Goal: Information Seeking & Learning: Learn about a topic

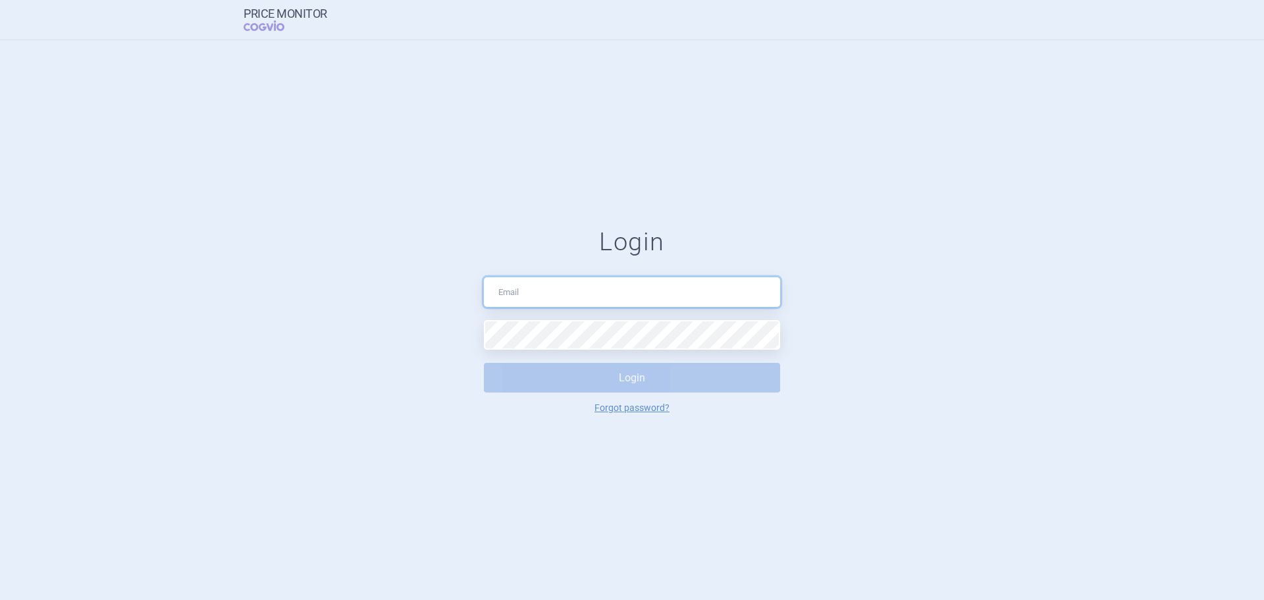
click at [575, 287] on input "text" at bounding box center [632, 292] width 296 height 30
type input "[PERSON_NAME][EMAIL_ADDRESS][DOMAIN_NAME]"
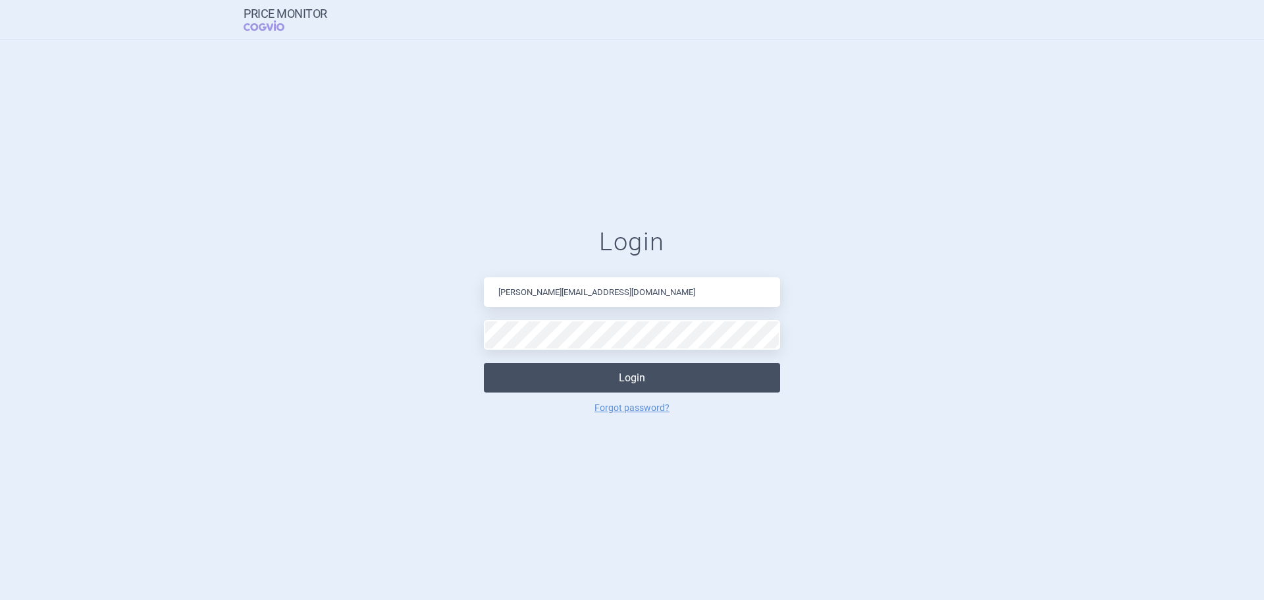
click at [568, 372] on button "Login" at bounding box center [632, 378] width 296 height 30
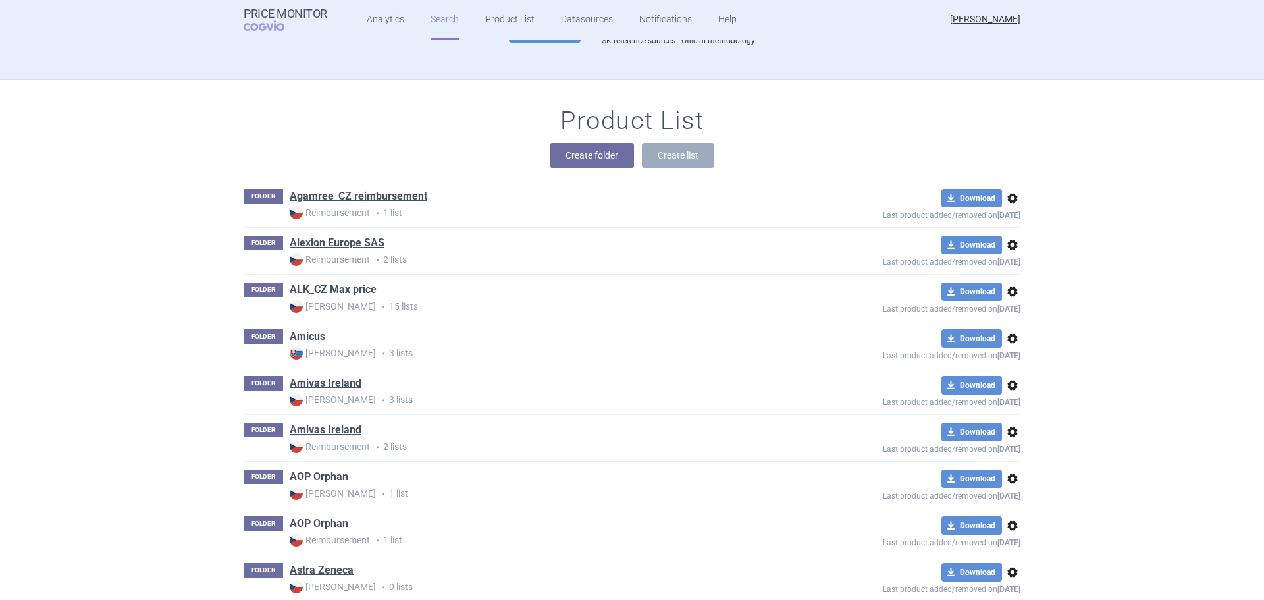
scroll to position [66, 0]
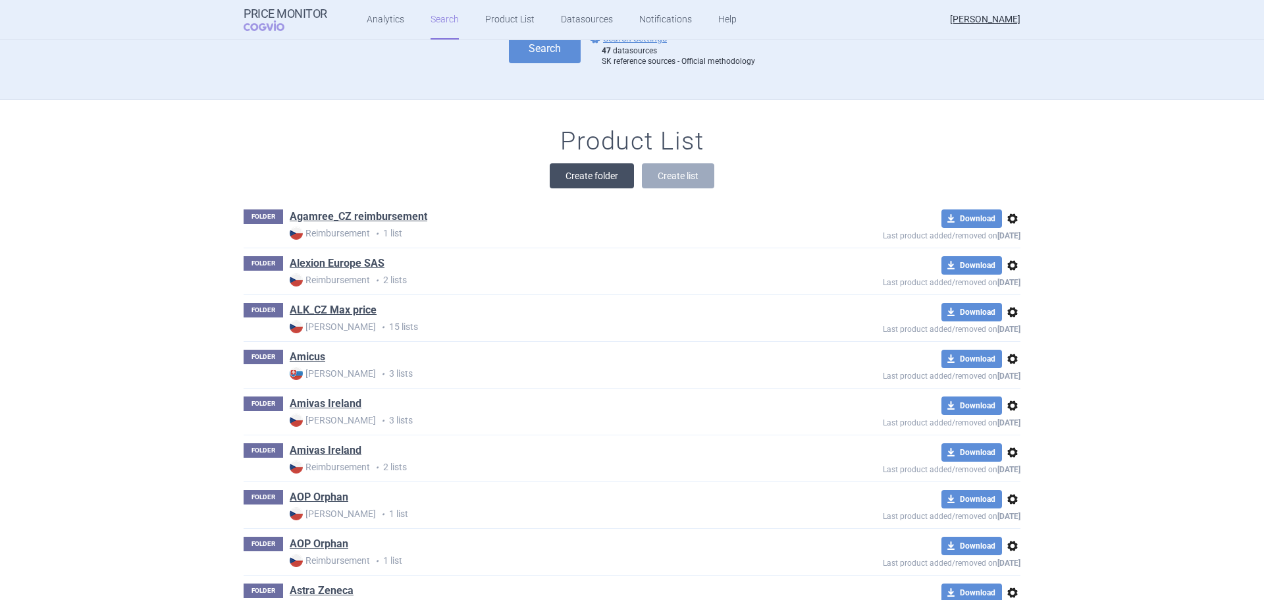
click at [593, 176] on button "Create folder" at bounding box center [592, 175] width 84 height 25
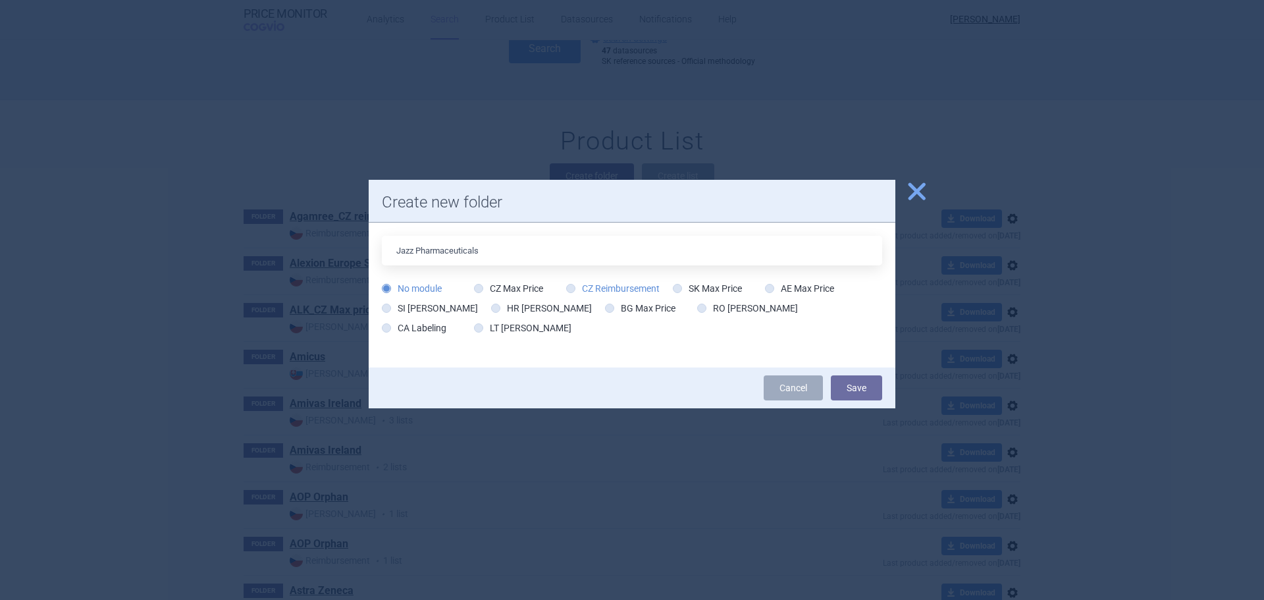
type input "Jazz Pharmaceuticals"
click at [569, 290] on icon at bounding box center [570, 288] width 9 height 9
click at [567, 282] on input "CZ Reimbursement" at bounding box center [573, 288] width 13 height 13
radio input "true"
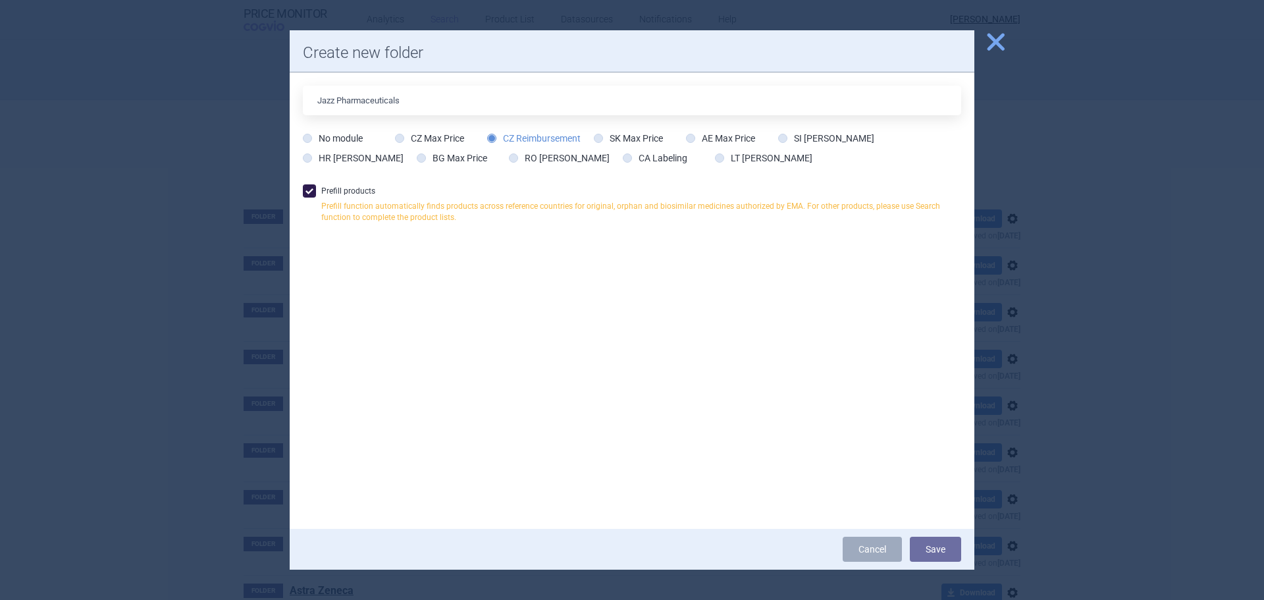
click at [305, 188] on span at bounding box center [309, 190] width 13 height 13
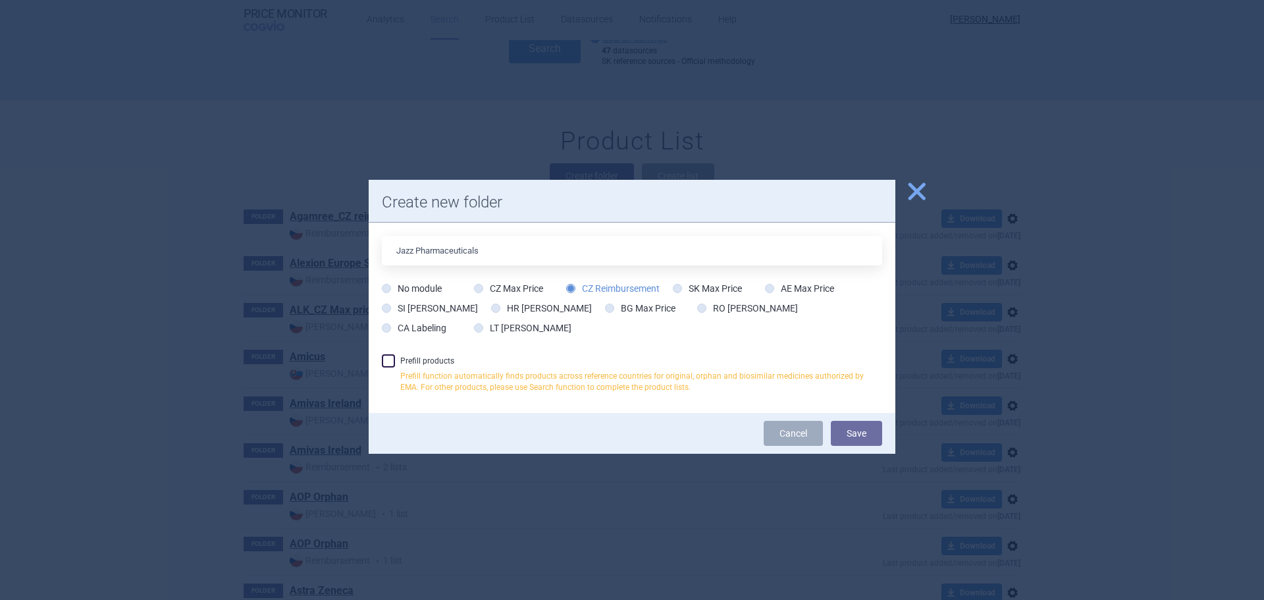
checkbox input "false"
click at [863, 427] on button "Save" at bounding box center [856, 433] width 51 height 25
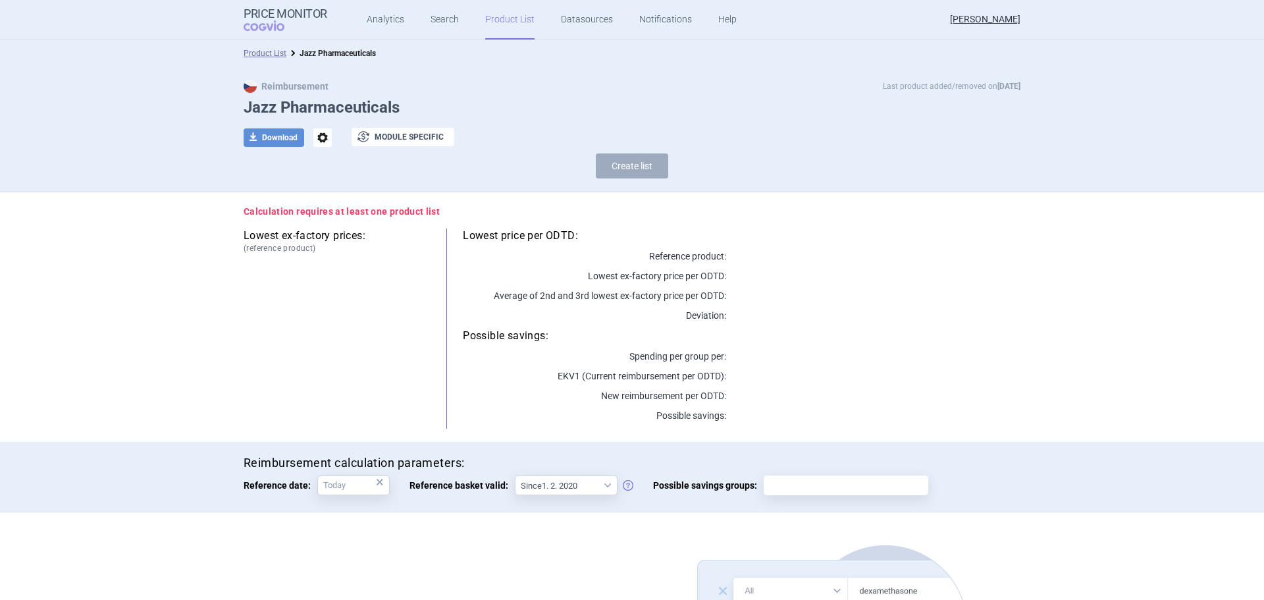
click at [535, 130] on div "download Download options exchange Module specific" at bounding box center [632, 137] width 777 height 19
click at [431, 21] on link "Search" at bounding box center [445, 20] width 28 height 40
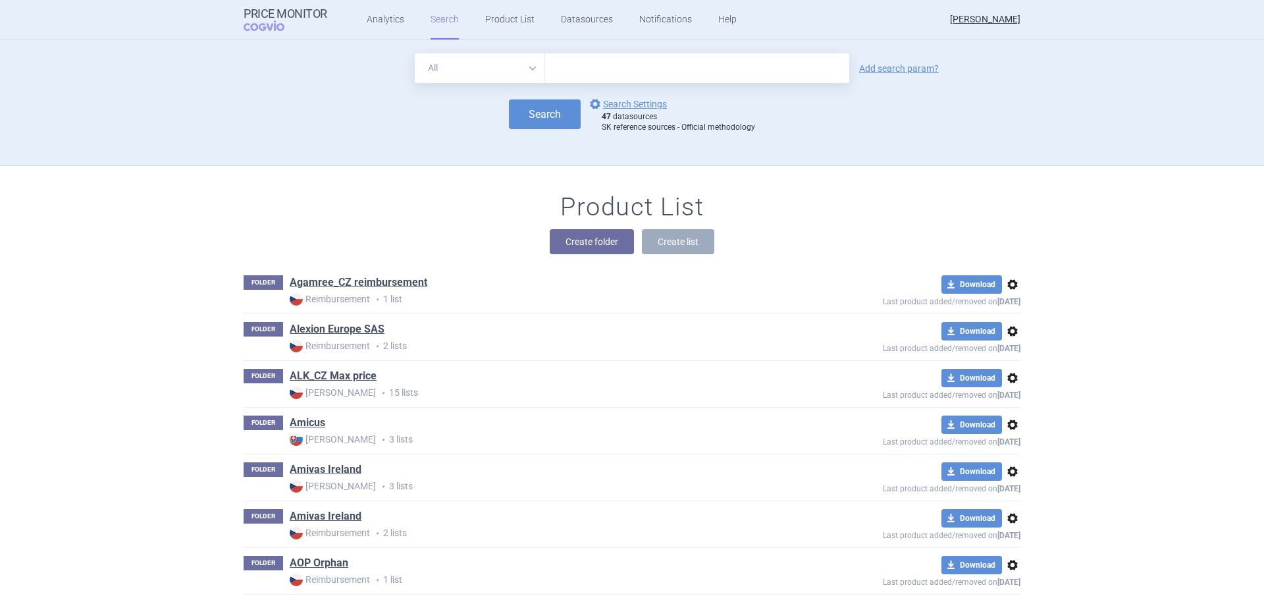
click at [577, 75] on input "text" at bounding box center [697, 68] width 304 height 30
drag, startPoint x: 378, startPoint y: 26, endPoint x: 406, endPoint y: 24, distance: 27.7
click at [378, 26] on link "Analytics" at bounding box center [386, 20] width 38 height 40
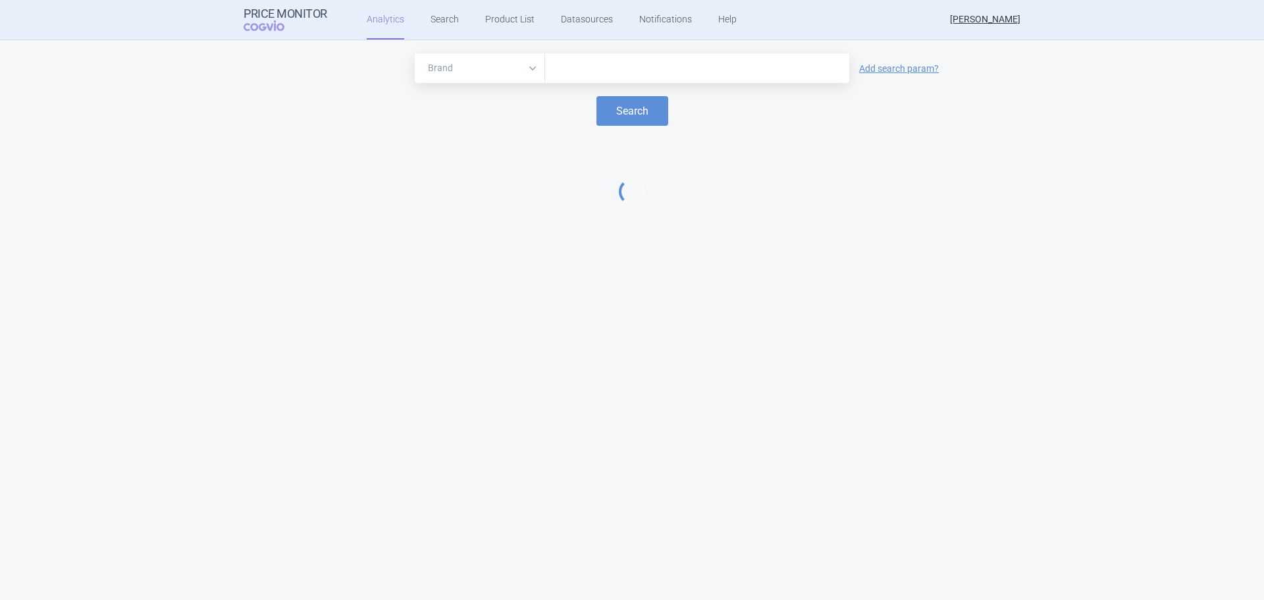
click at [600, 65] on input "text" at bounding box center [697, 68] width 291 height 17
paste input "[MEDICAL_DATA] LIPOSOMAL"
type input "[MEDICAL_DATA] LIPOSOMAL"
click at [627, 112] on button "Search" at bounding box center [632, 111] width 72 height 30
select select "EUR"
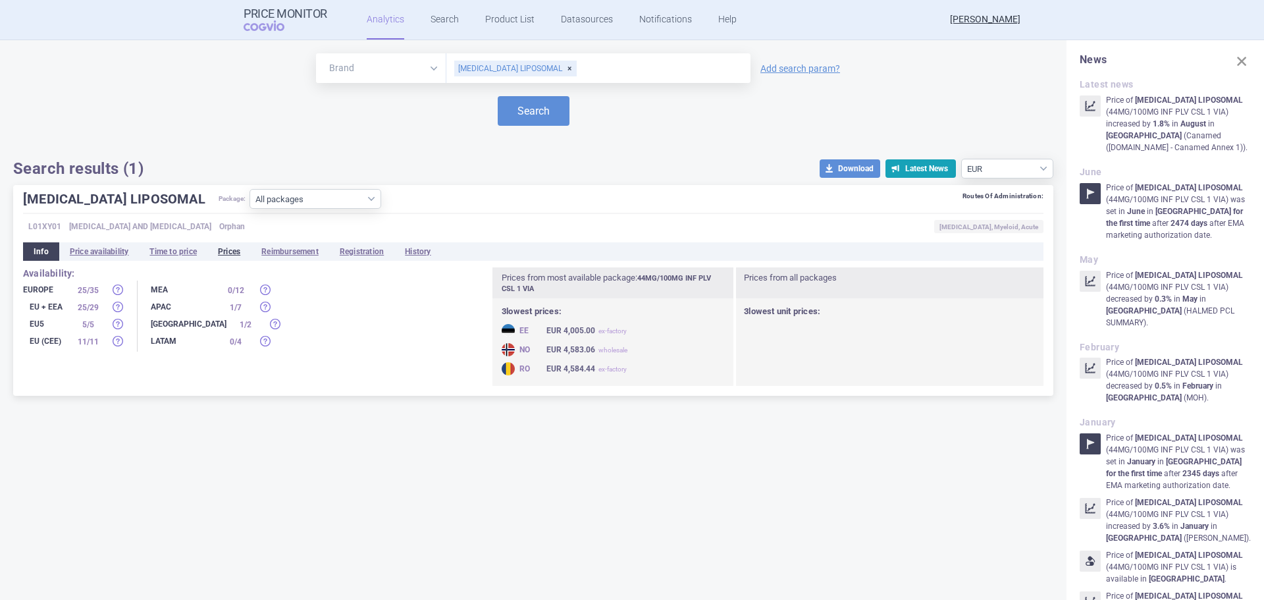
click at [244, 255] on li "Prices" at bounding box center [228, 251] width 43 height 18
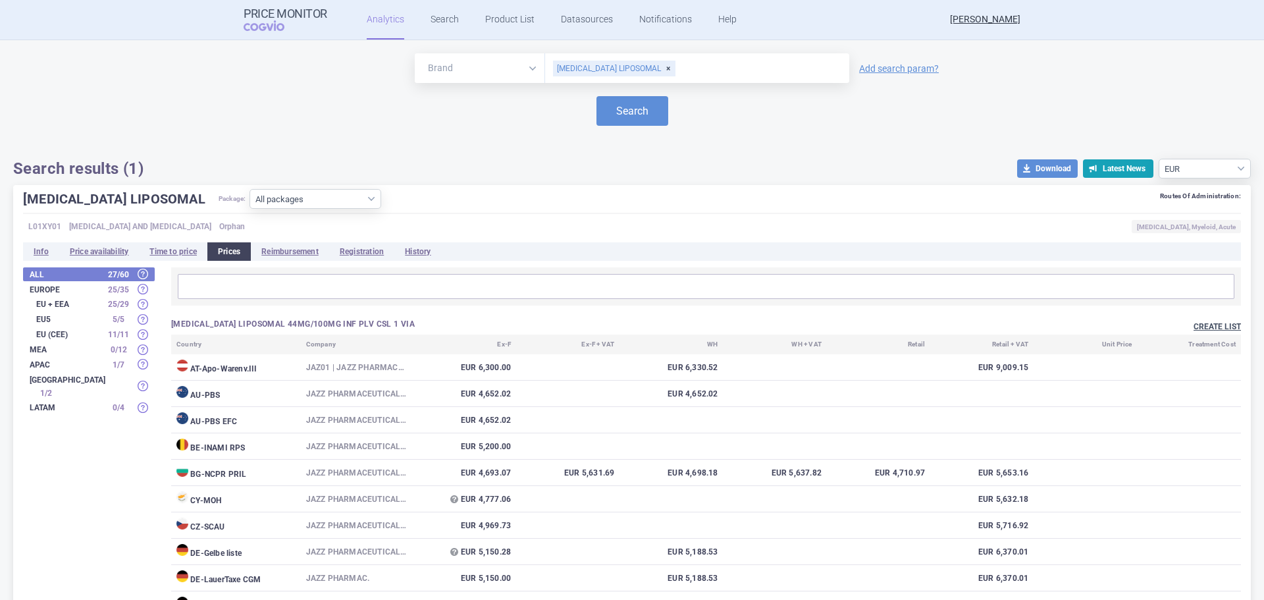
click at [1199, 327] on button "Create list" at bounding box center [1217, 326] width 47 height 11
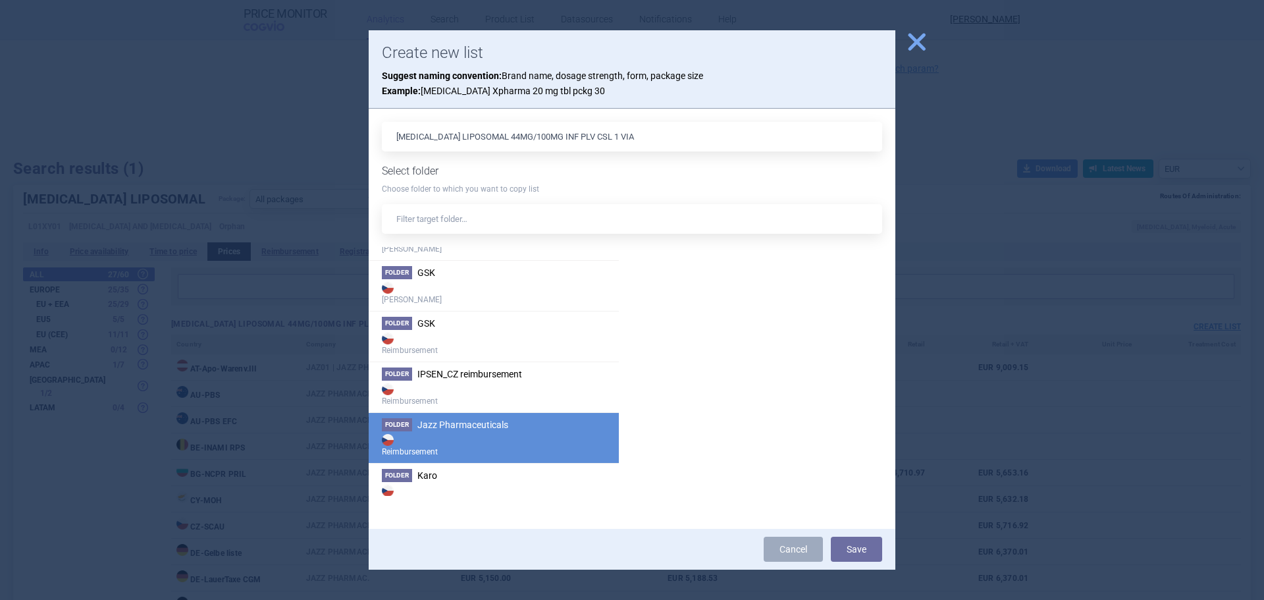
scroll to position [1053, 0]
click at [480, 421] on span "Jazz Pharmaceuticals" at bounding box center [462, 422] width 91 height 11
click at [869, 543] on button "Save" at bounding box center [856, 549] width 51 height 25
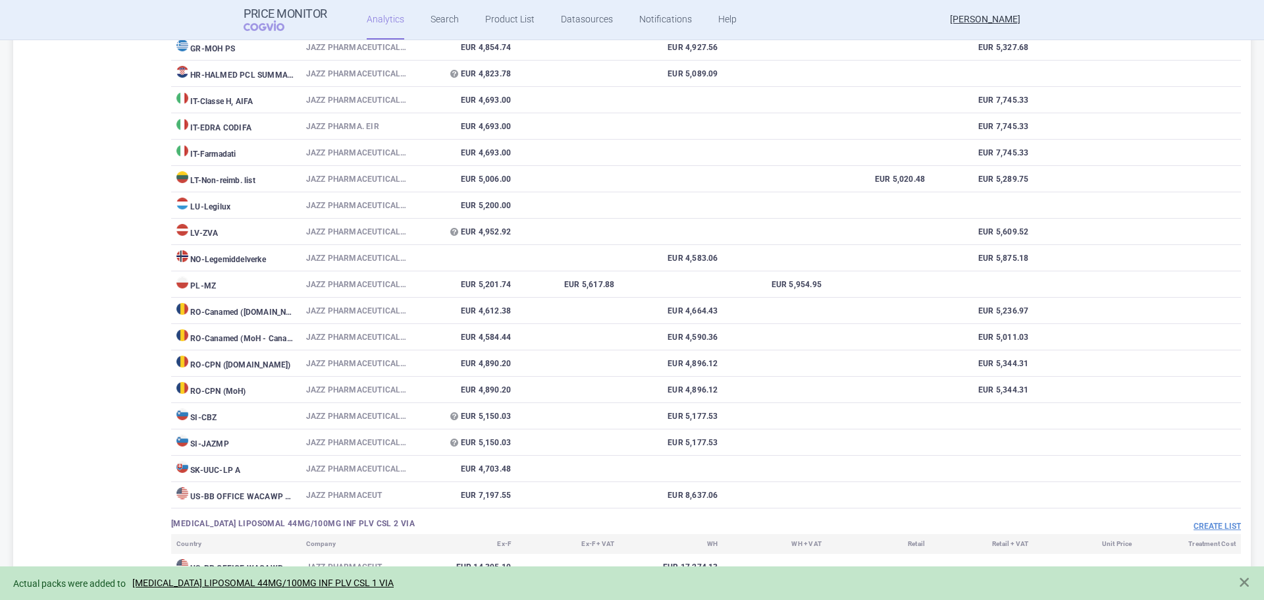
scroll to position [832, 0]
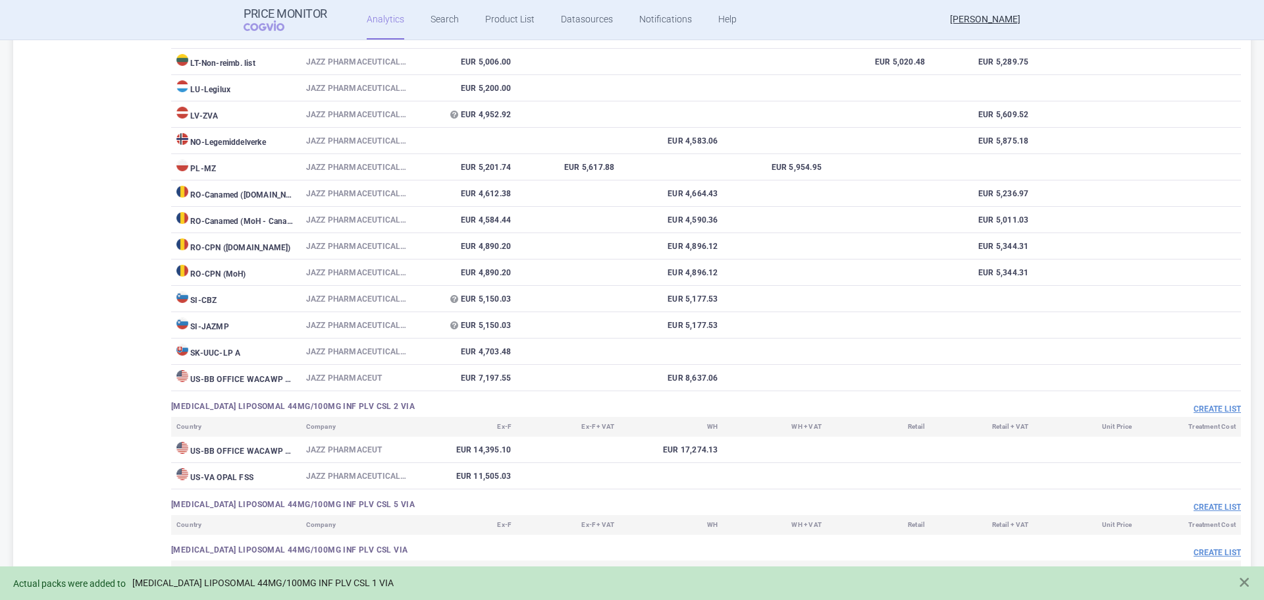
click at [325, 583] on link "[MEDICAL_DATA] LIPOSOMAL 44MG/100MG INF PLV CSL 1 VIA" at bounding box center [262, 582] width 261 height 11
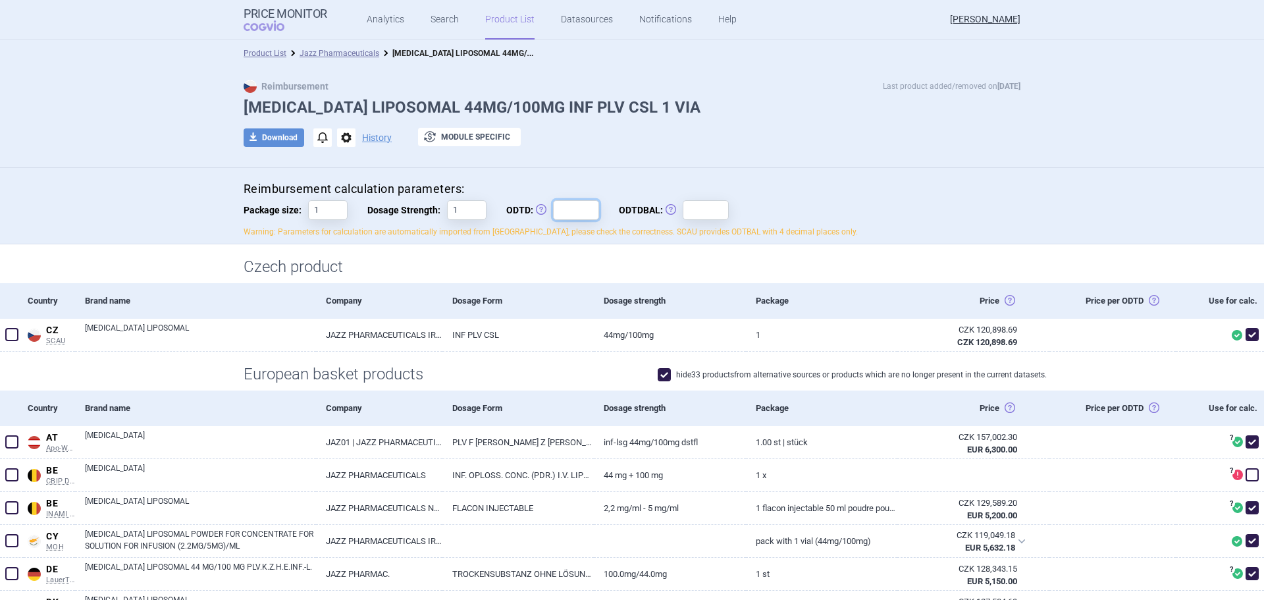
click at [579, 215] on input "ODTD: Obvyklá Denní Terapeutická Dávka" at bounding box center [576, 210] width 46 height 20
type input "1"
click at [688, 213] on input "ODTDBAL: Obvyklá Denní Terapeutická Dávka Balení" at bounding box center [706, 210] width 46 height 20
type input "1"
click at [838, 205] on div "Reimbursement calculation parameters: Package size: 1 Dosage Strength: 1 ODTD: …" at bounding box center [632, 209] width 777 height 57
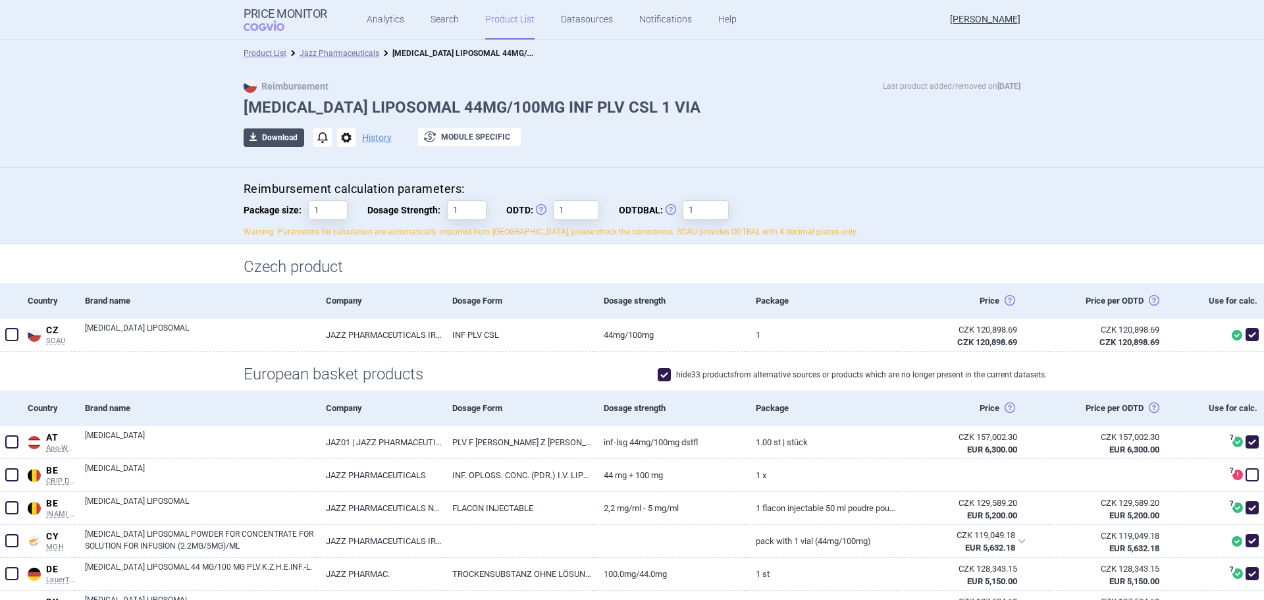
click at [261, 132] on button "download Download" at bounding box center [274, 137] width 61 height 18
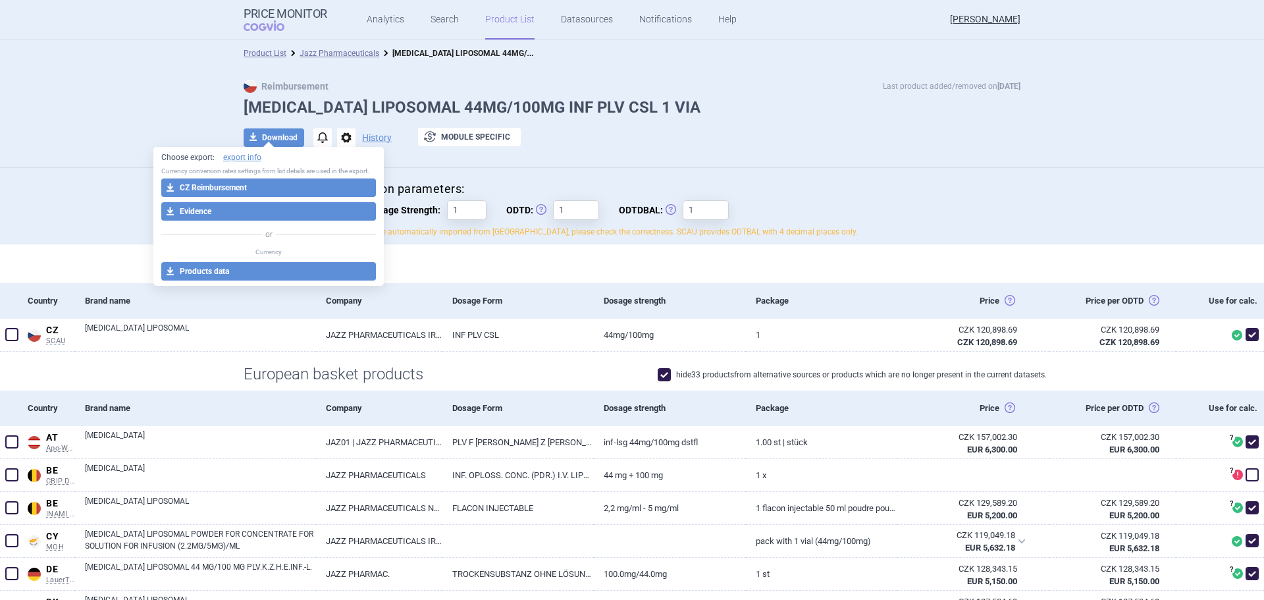
select select "EUR"
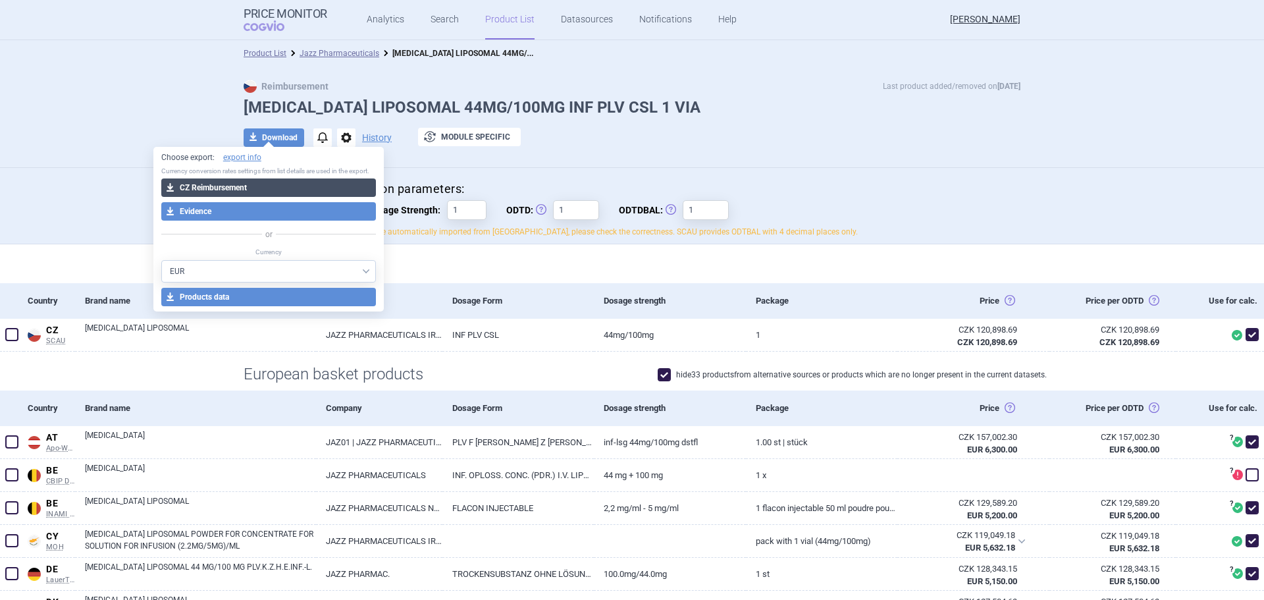
click at [242, 184] on button "download CZ Reimbursement" at bounding box center [268, 187] width 215 height 18
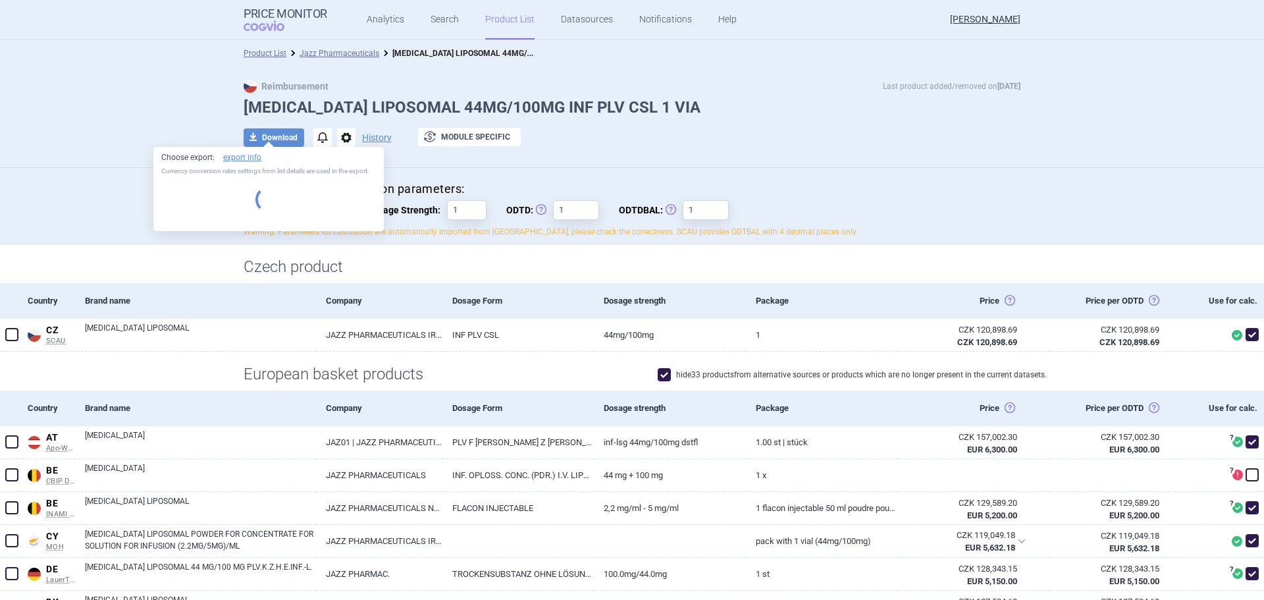
select select "EUR"
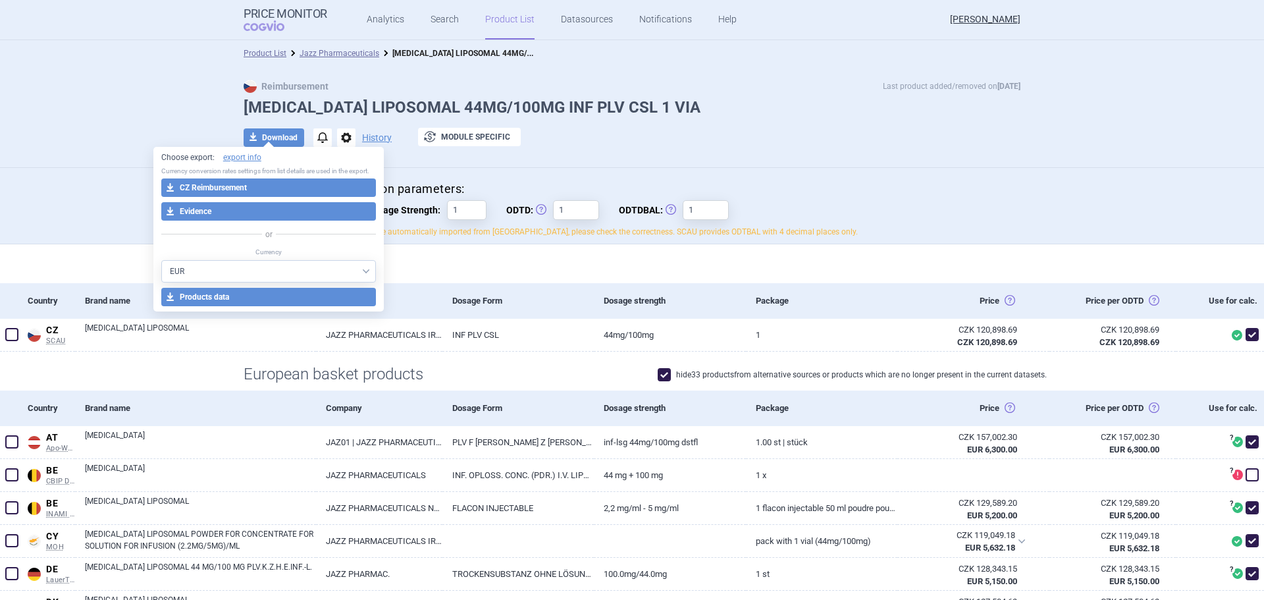
click at [779, 123] on div "Reimbursement Last product added/removed on [DATE] [MEDICAL_DATA] LIPOSOMAL 44M…" at bounding box center [632, 120] width 830 height 81
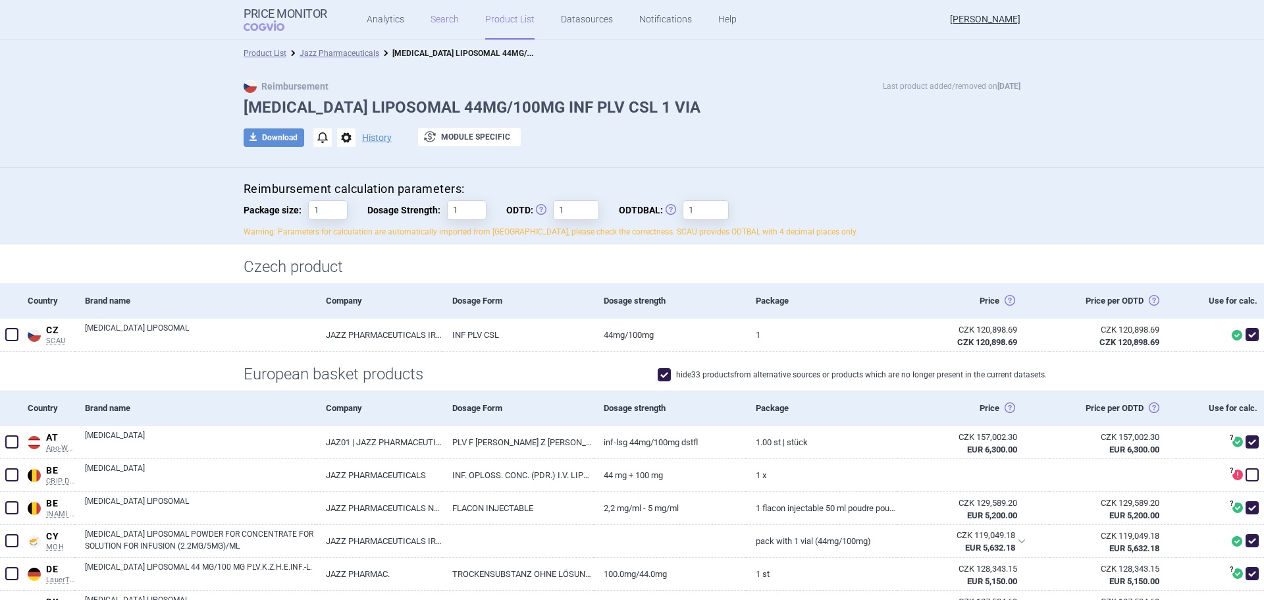
click at [431, 17] on link "Search" at bounding box center [445, 20] width 28 height 40
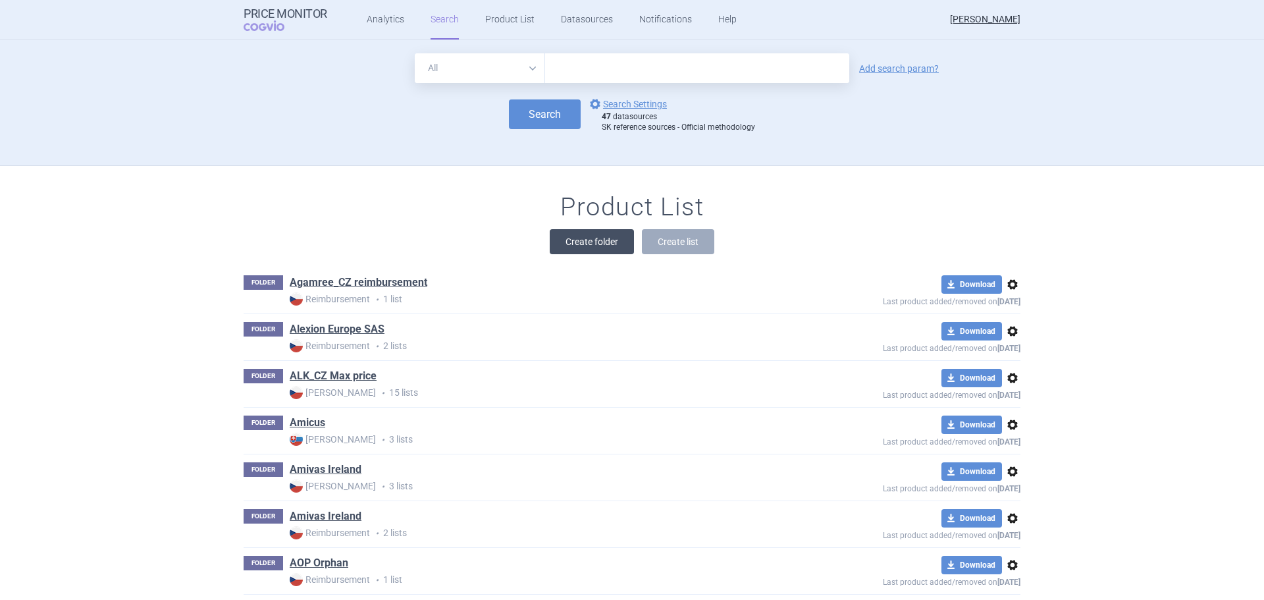
click at [569, 236] on button "Create folder" at bounding box center [592, 241] width 84 height 25
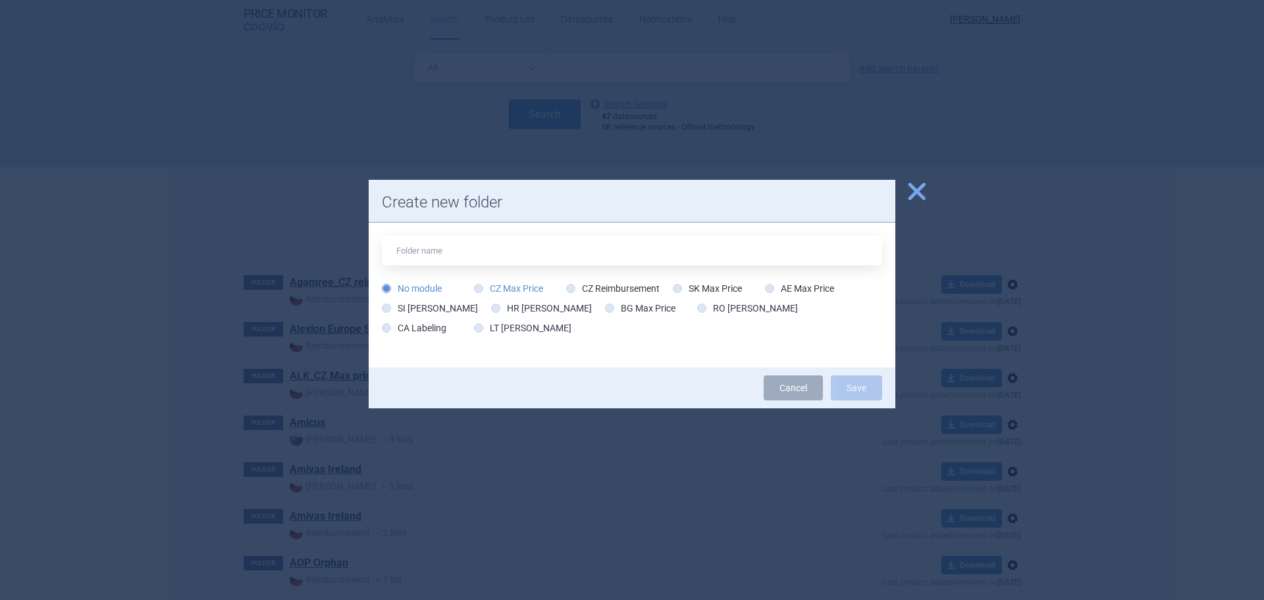
click at [490, 288] on label "CZ Max Price" at bounding box center [508, 288] width 69 height 13
click at [488, 288] on input "CZ Max Price" at bounding box center [481, 288] width 13 height 13
radio input "true"
click at [586, 340] on div "No module CZ Max Price CZ Reimbursement SK Max Price AE Max Price SI Max Price …" at bounding box center [632, 311] width 500 height 59
click at [585, 344] on div "No module CZ Max Price CZ Reimbursement SK Max Price AE Max Price SI Max Price …" at bounding box center [632, 295] width 527 height 145
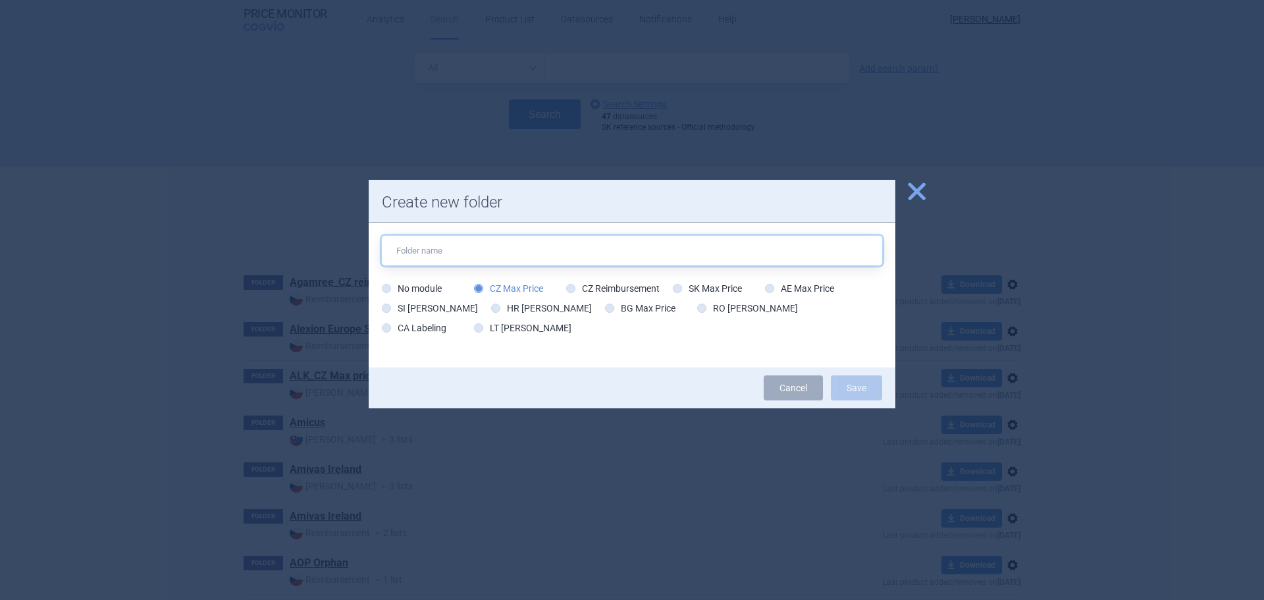
click at [462, 250] on input "text" at bounding box center [632, 251] width 500 height 30
type input "Jazz Pharmaceuticals"
click at [838, 383] on button "Save" at bounding box center [856, 387] width 51 height 25
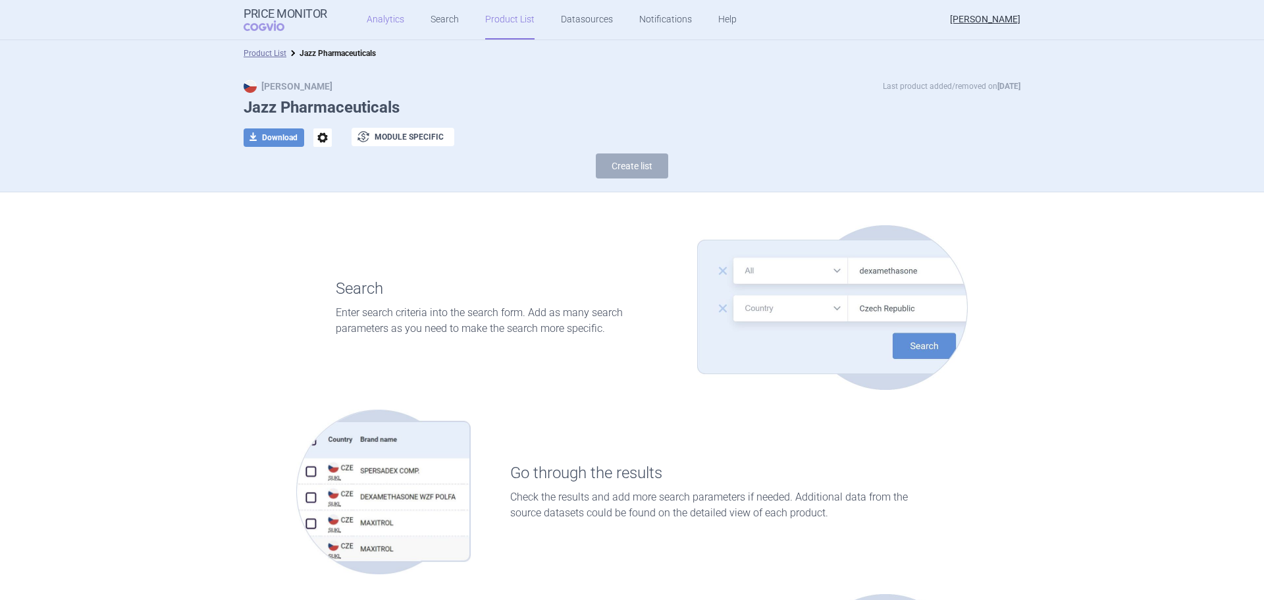
click at [395, 23] on link "Analytics" at bounding box center [386, 20] width 38 height 40
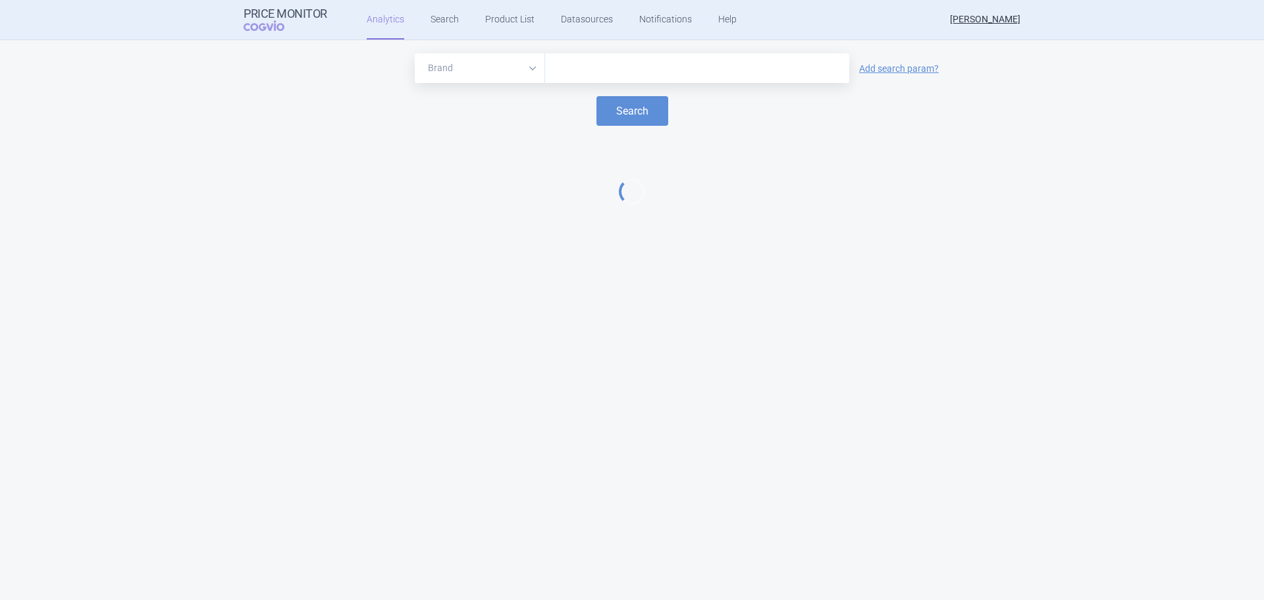
click at [589, 68] on input "text" at bounding box center [697, 68] width 291 height 17
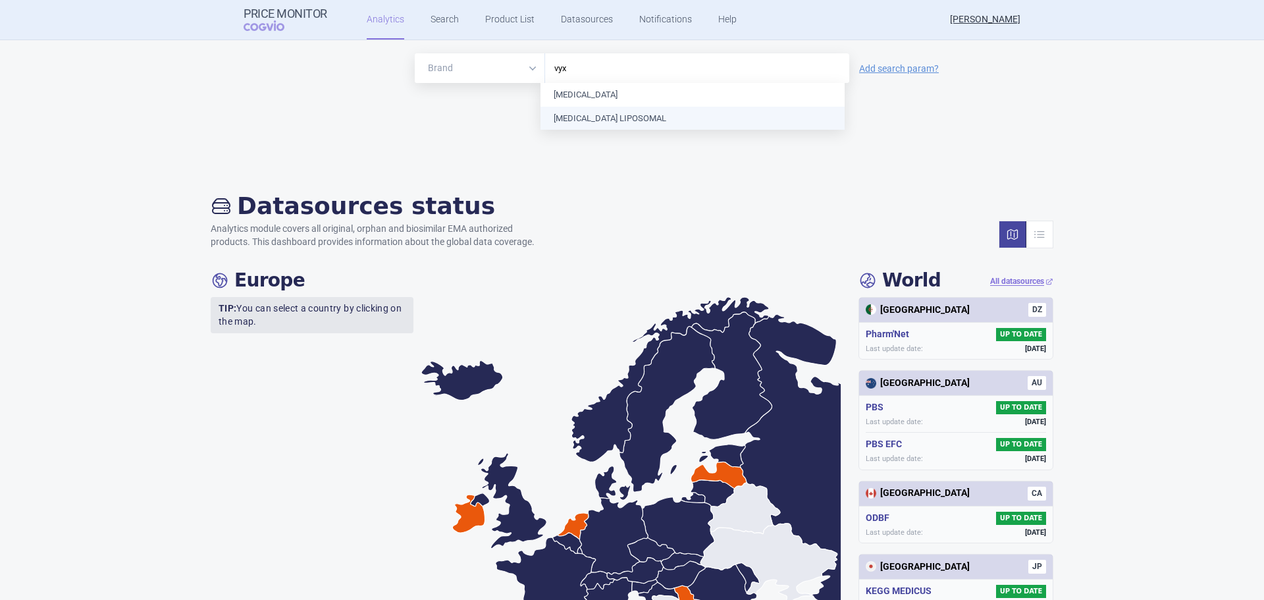
type input "vyxe"
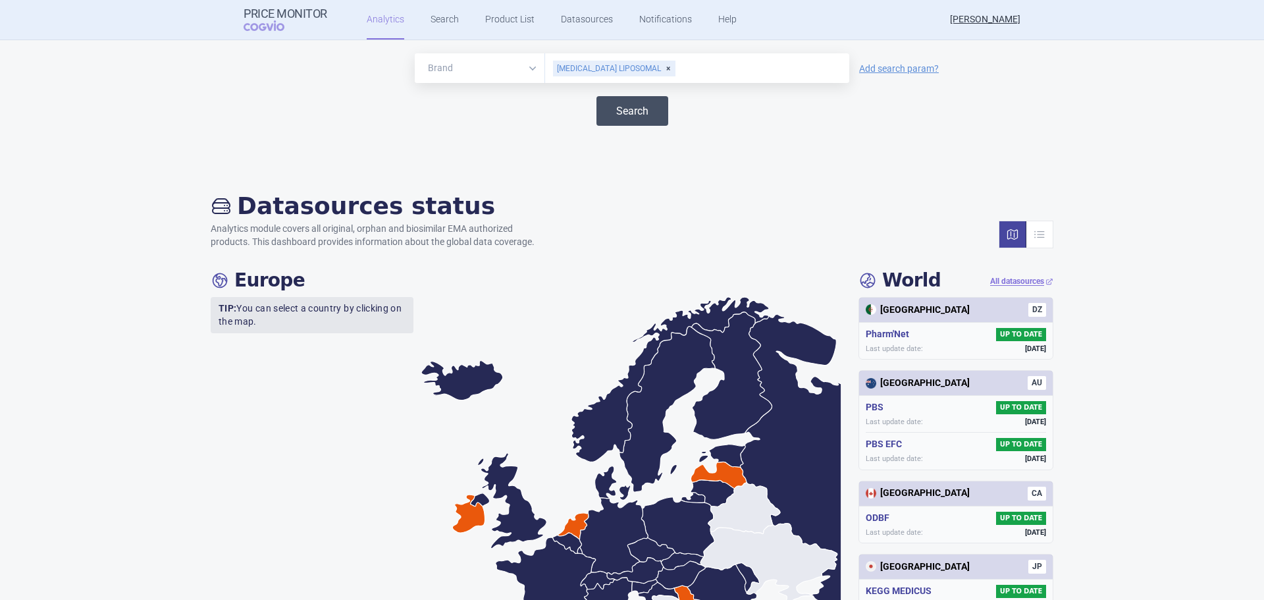
click at [646, 109] on button "Search" at bounding box center [632, 111] width 72 height 30
select select "EUR"
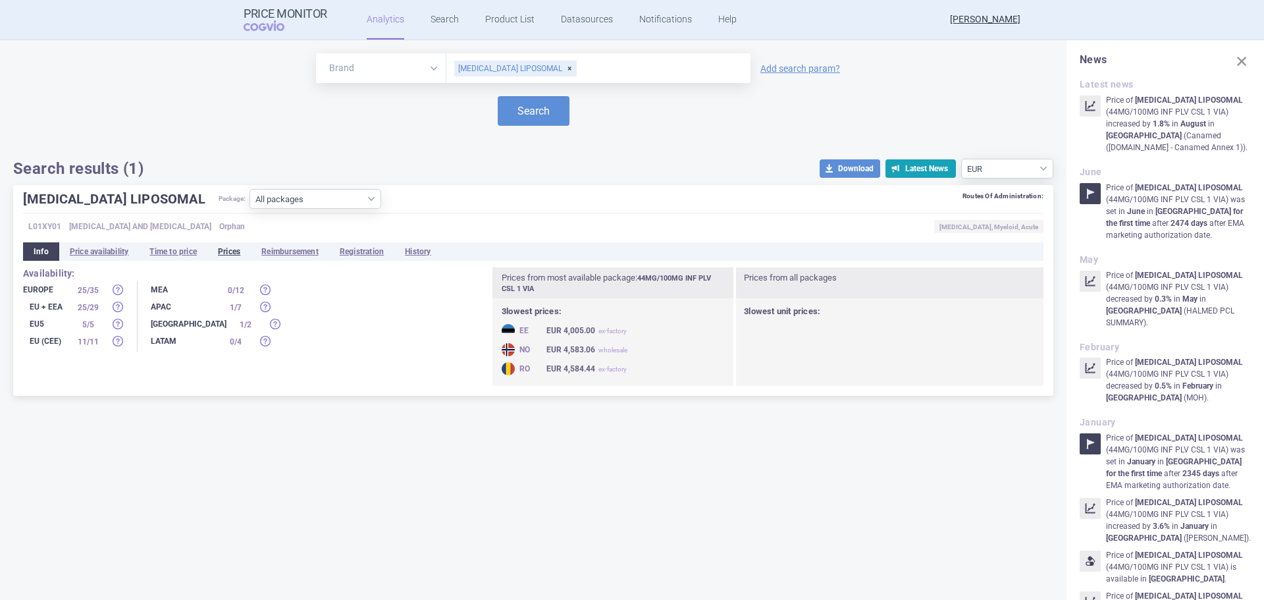
click at [243, 253] on li "Prices" at bounding box center [228, 251] width 43 height 18
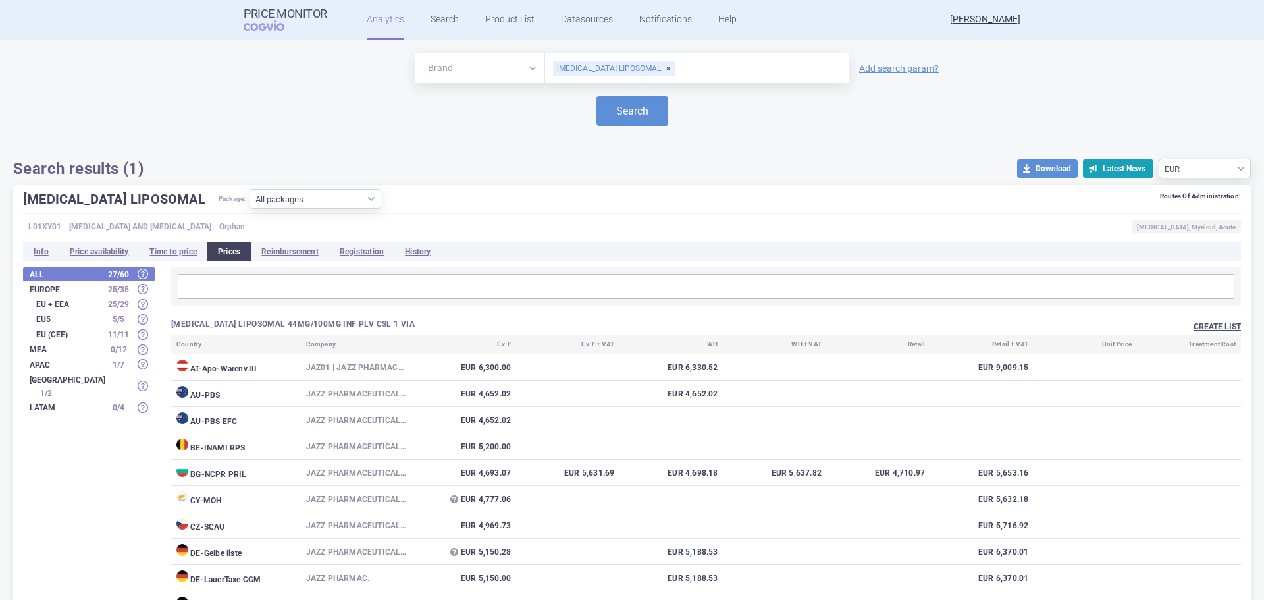
click at [1194, 324] on button "Create list" at bounding box center [1217, 326] width 47 height 11
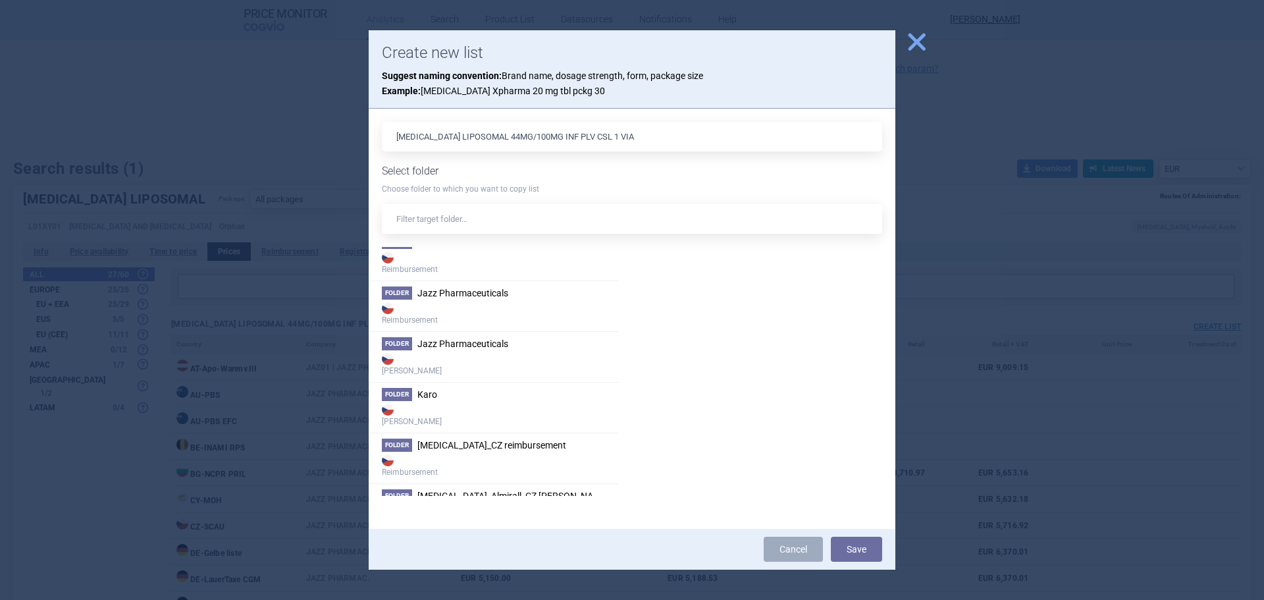
scroll to position [1119, 0]
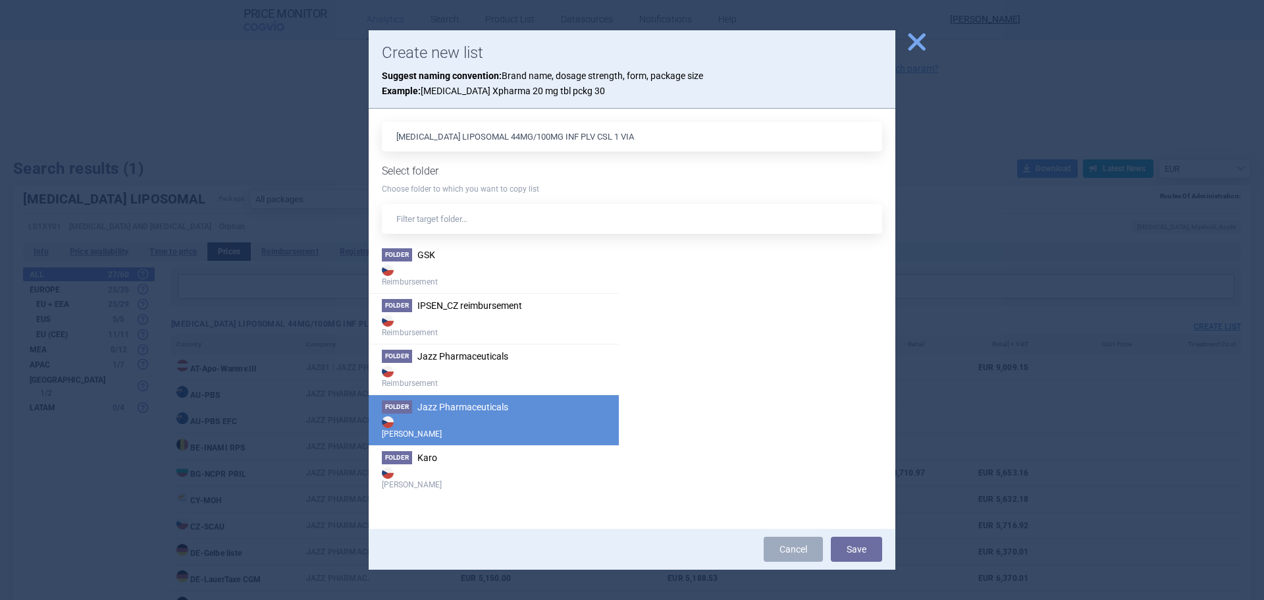
click at [477, 408] on span "Jazz Pharmaceuticals" at bounding box center [462, 407] width 91 height 11
click at [857, 542] on button "Save" at bounding box center [856, 549] width 51 height 25
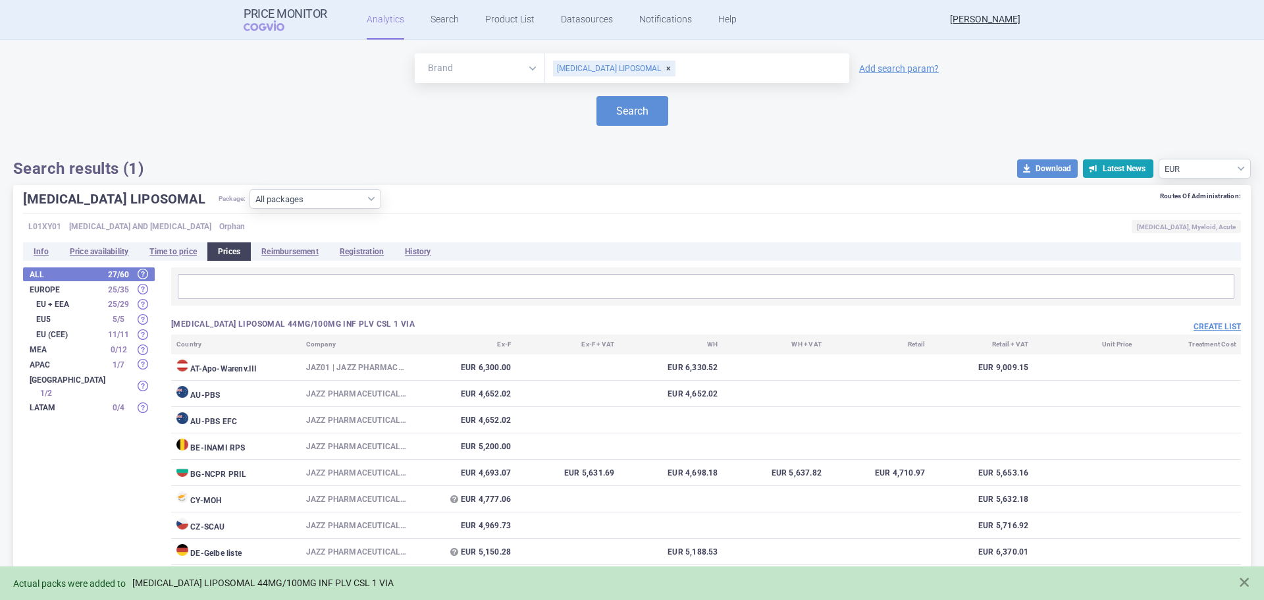
click at [261, 577] on link "[MEDICAL_DATA] LIPOSOMAL 44MG/100MG INF PLV CSL 1 VIA" at bounding box center [262, 582] width 261 height 11
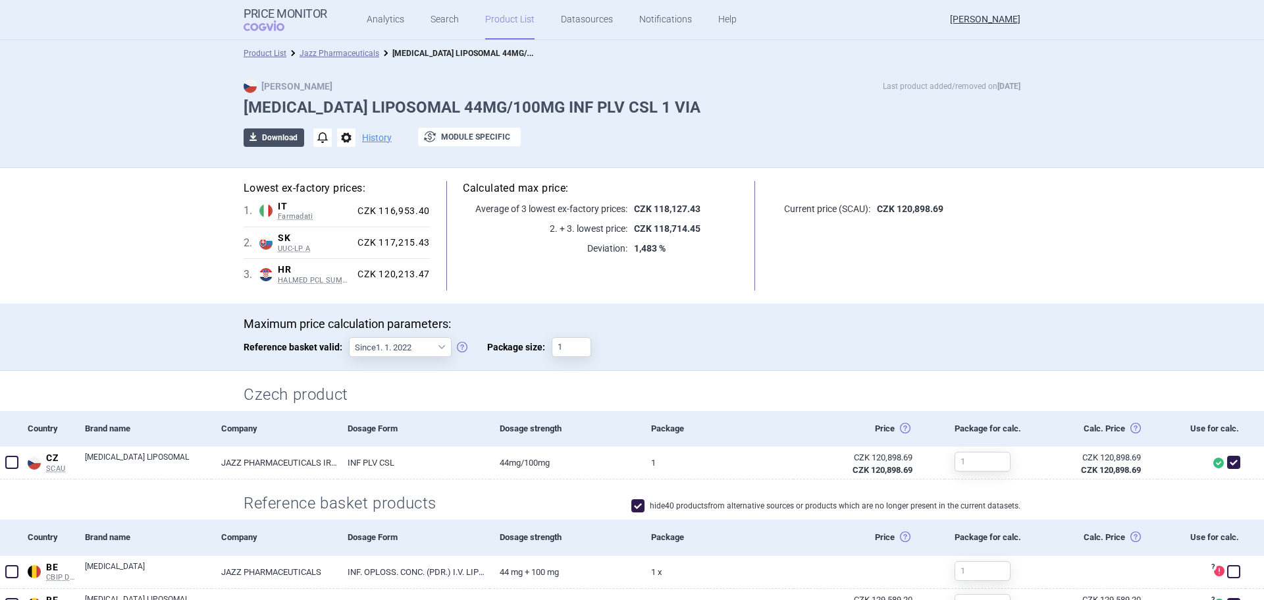
click at [249, 136] on span "download" at bounding box center [253, 137] width 18 height 18
select select "EUR"
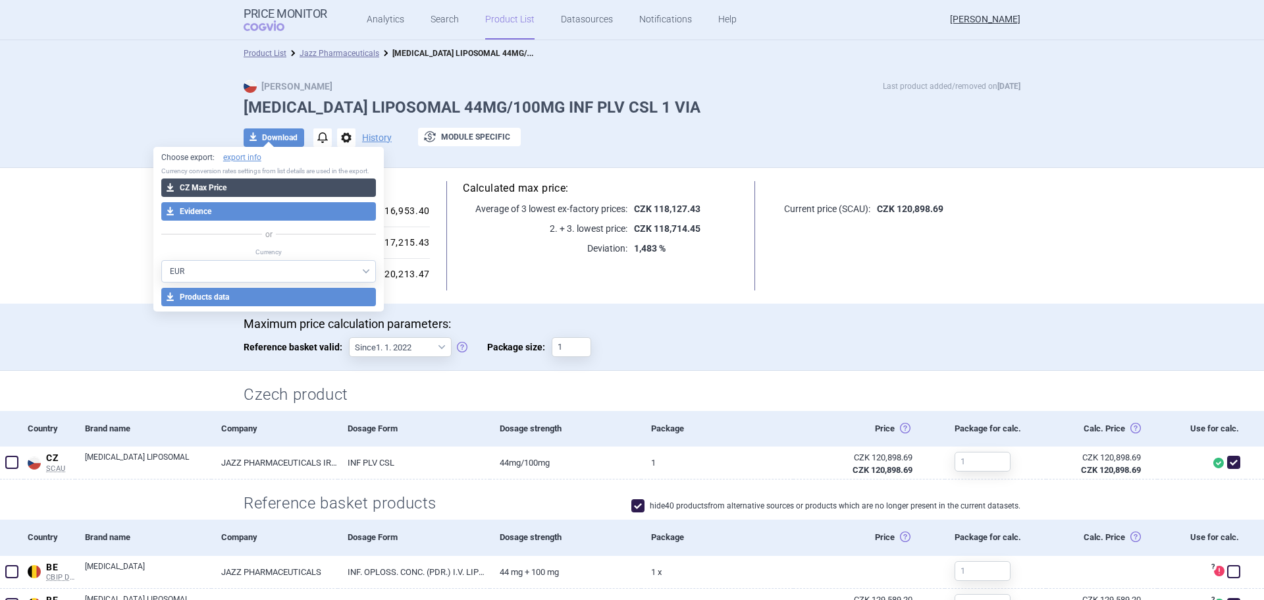
click at [307, 184] on button "download CZ Max Price" at bounding box center [268, 187] width 215 height 18
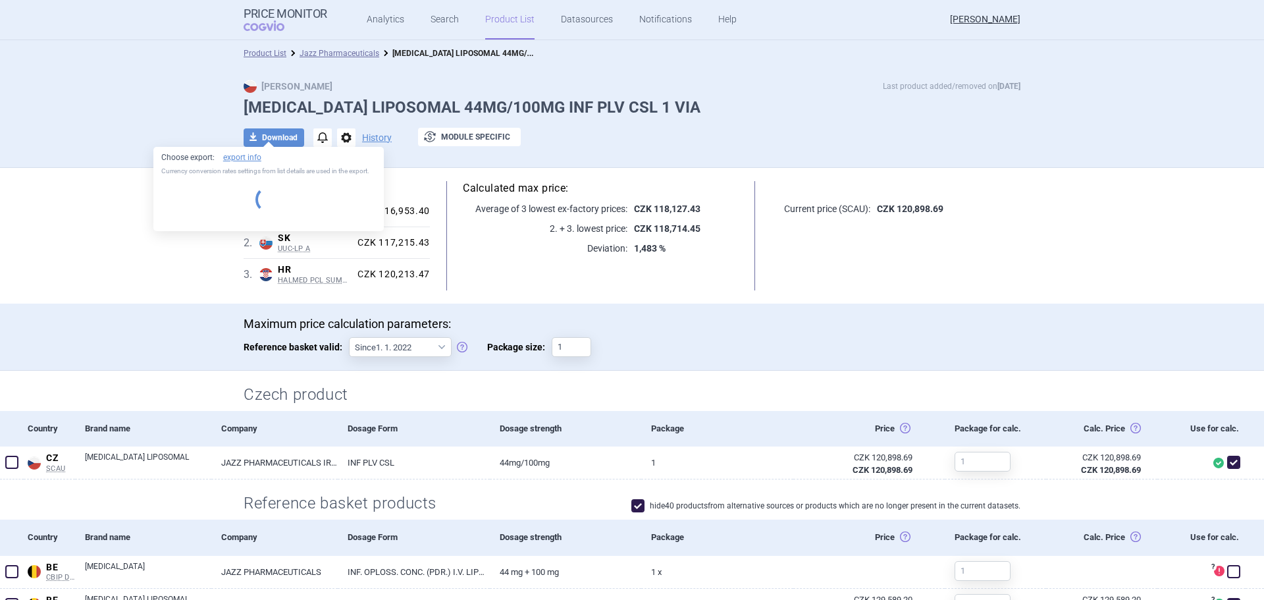
select select "EUR"
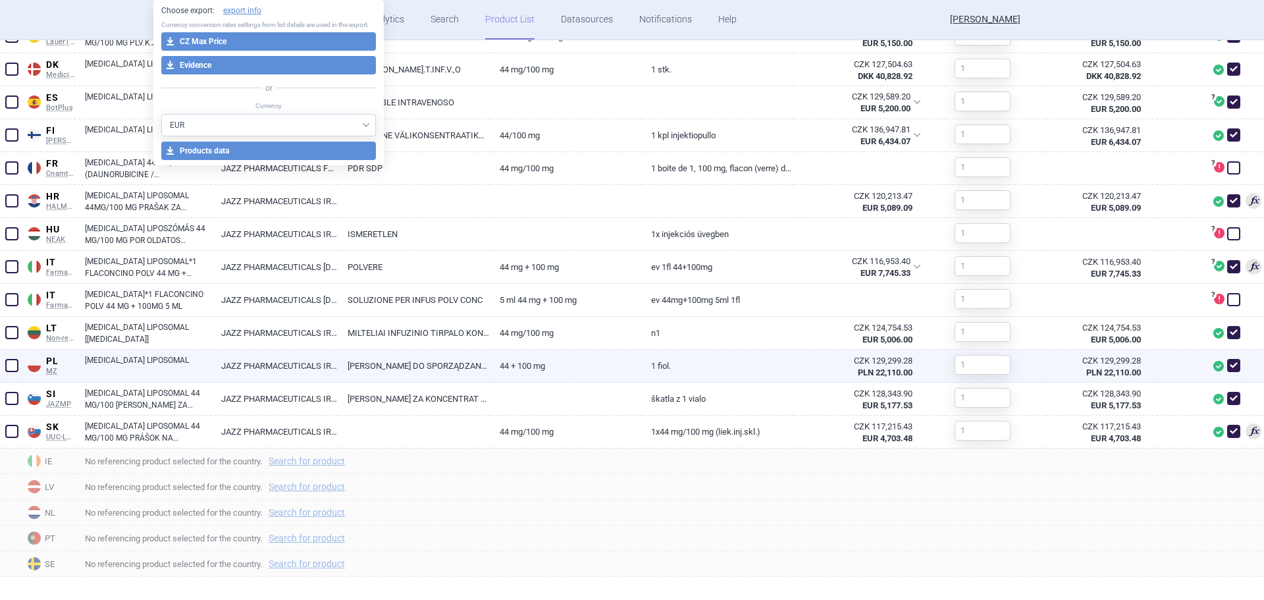
scroll to position [611, 0]
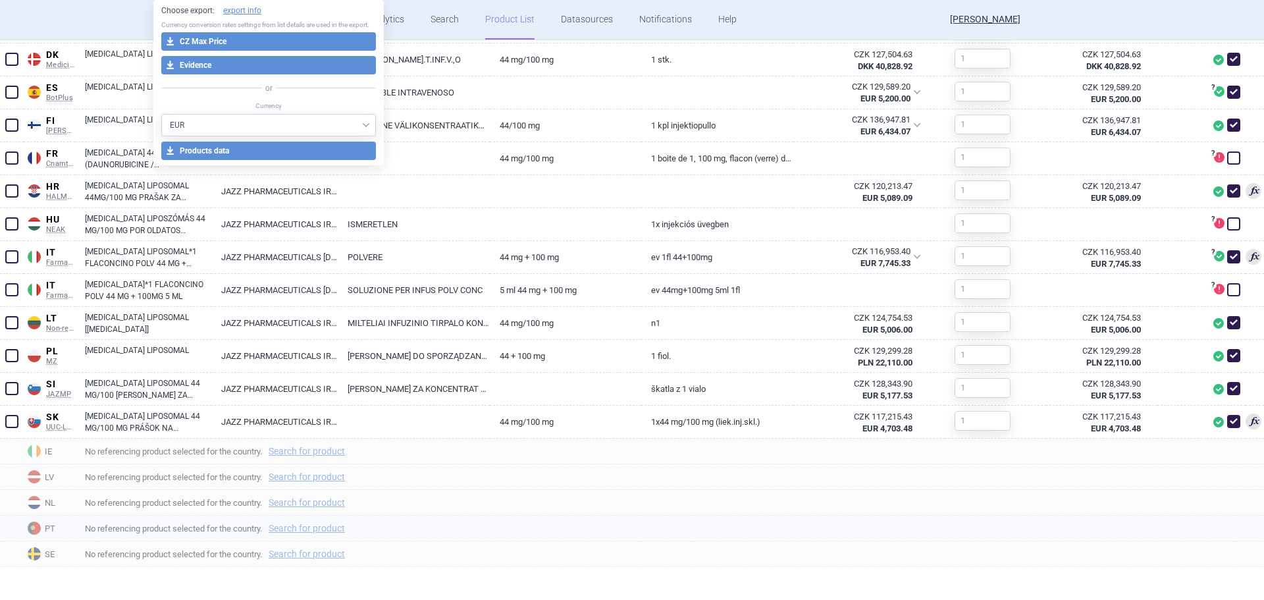
click at [645, 533] on span "No referencing product selected for the country. Search for product" at bounding box center [674, 528] width 1179 height 16
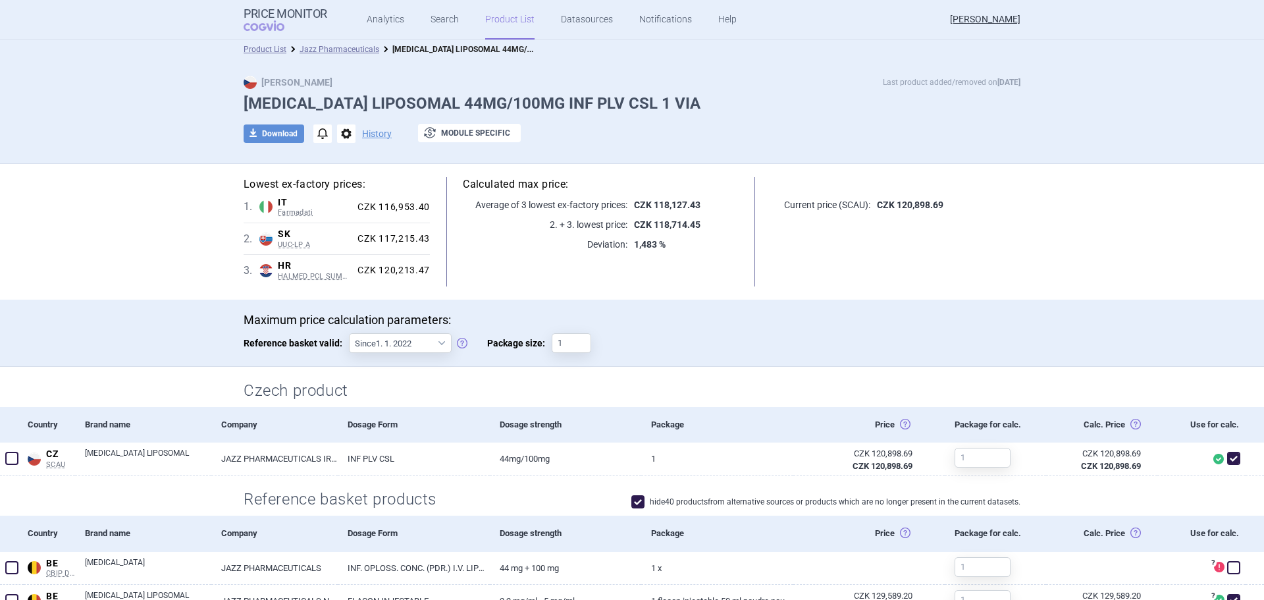
scroll to position [0, 0]
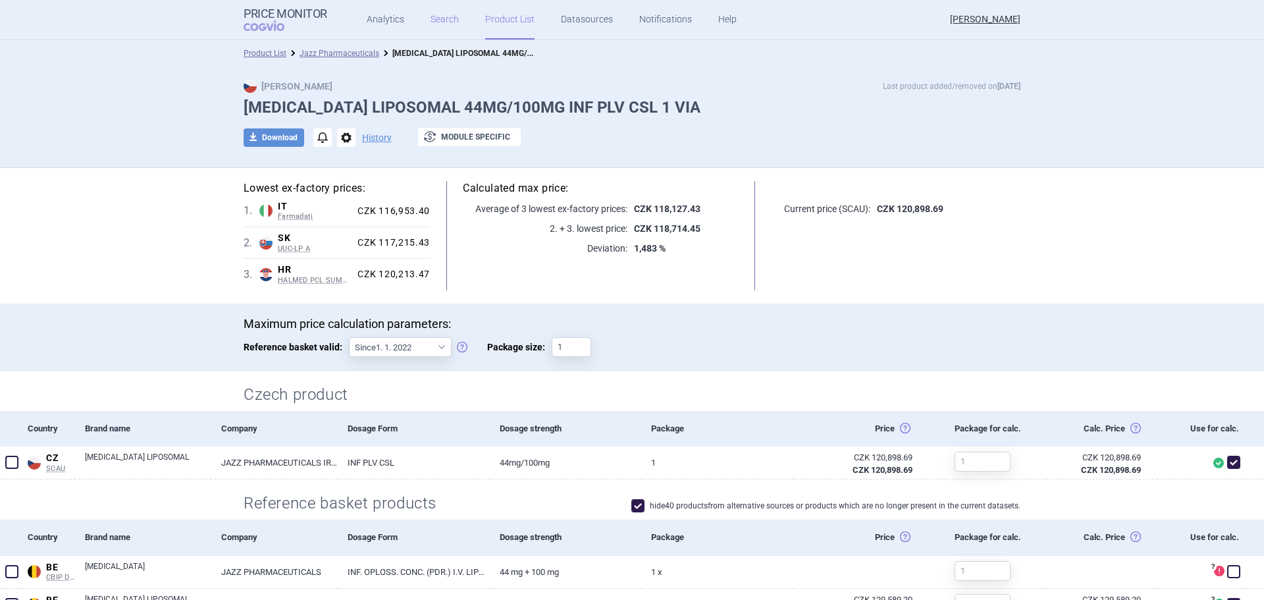
click at [444, 16] on link "Search" at bounding box center [445, 20] width 28 height 40
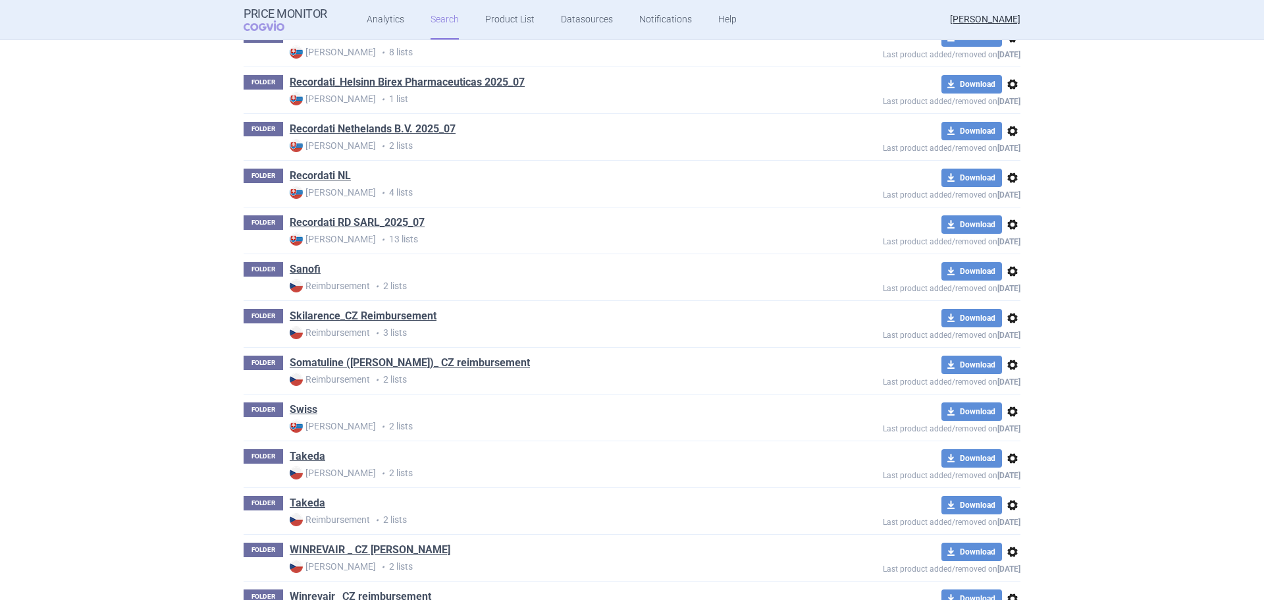
scroll to position [2605, 0]
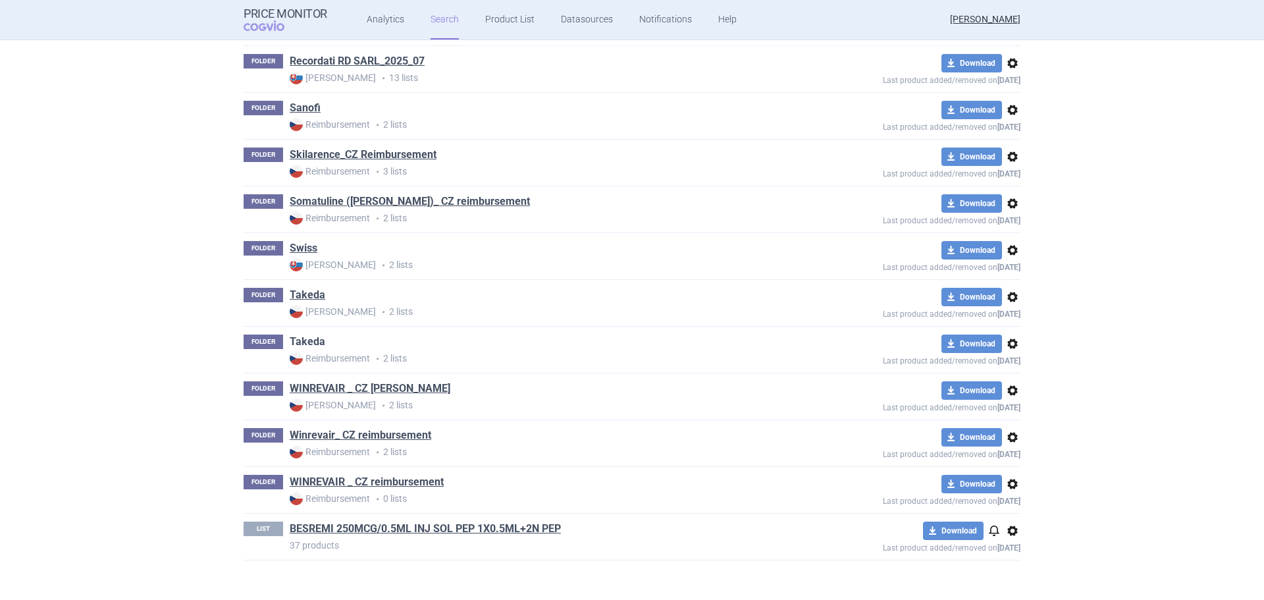
click at [290, 342] on link "Takeda" at bounding box center [308, 341] width 36 height 14
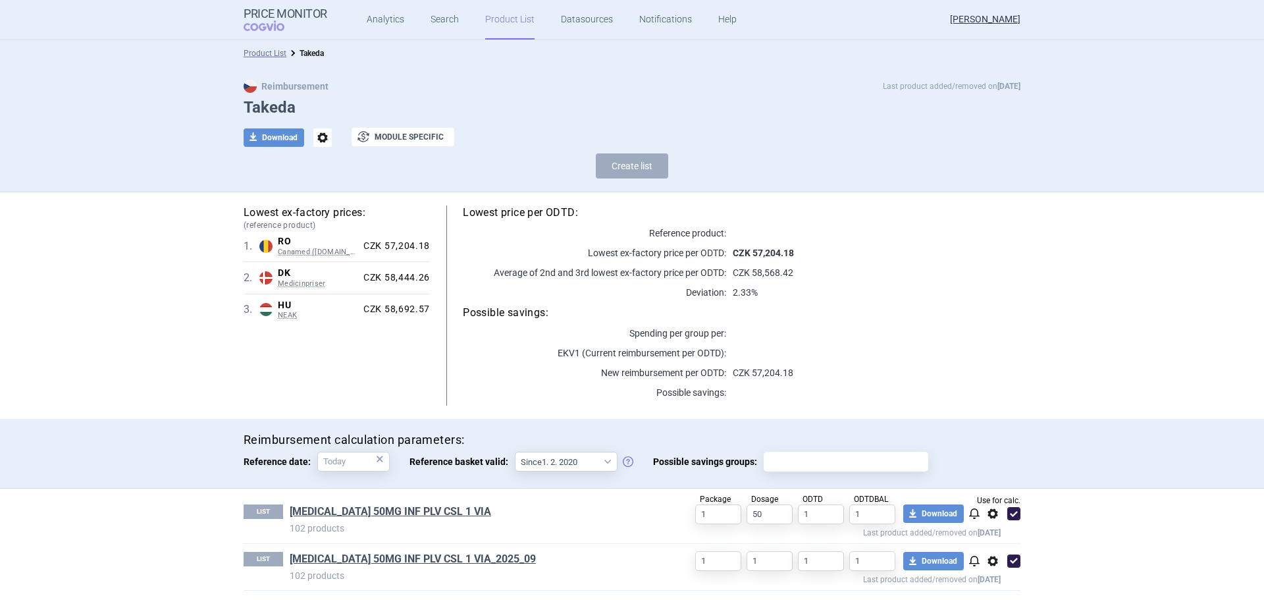
scroll to position [4, 0]
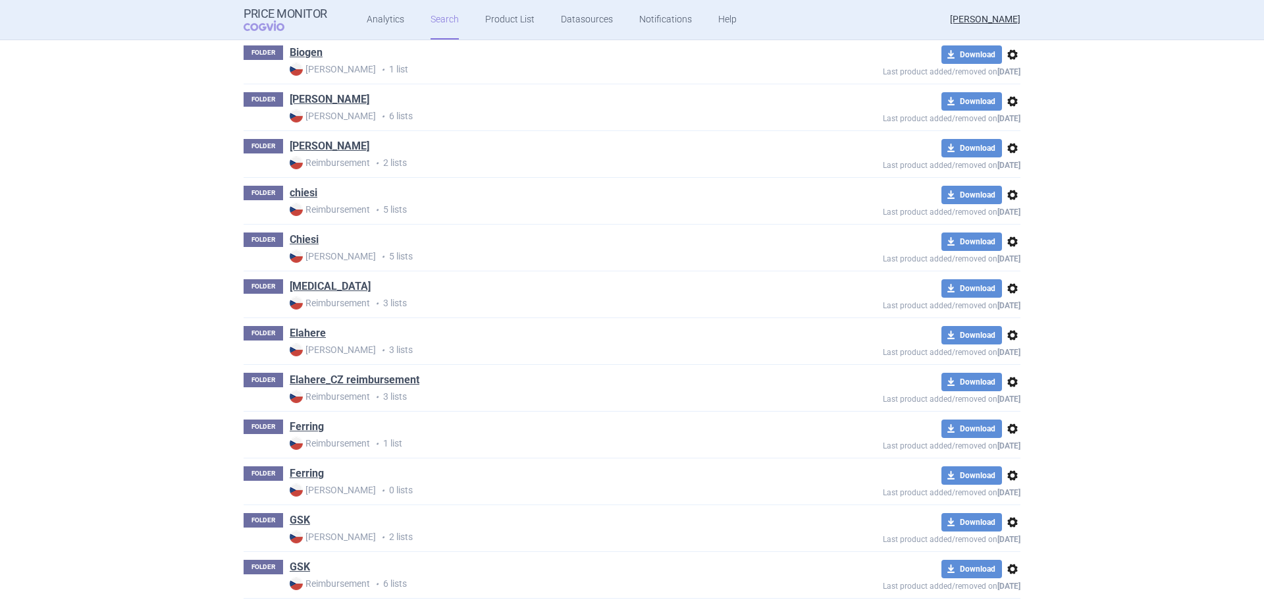
scroll to position [922, 0]
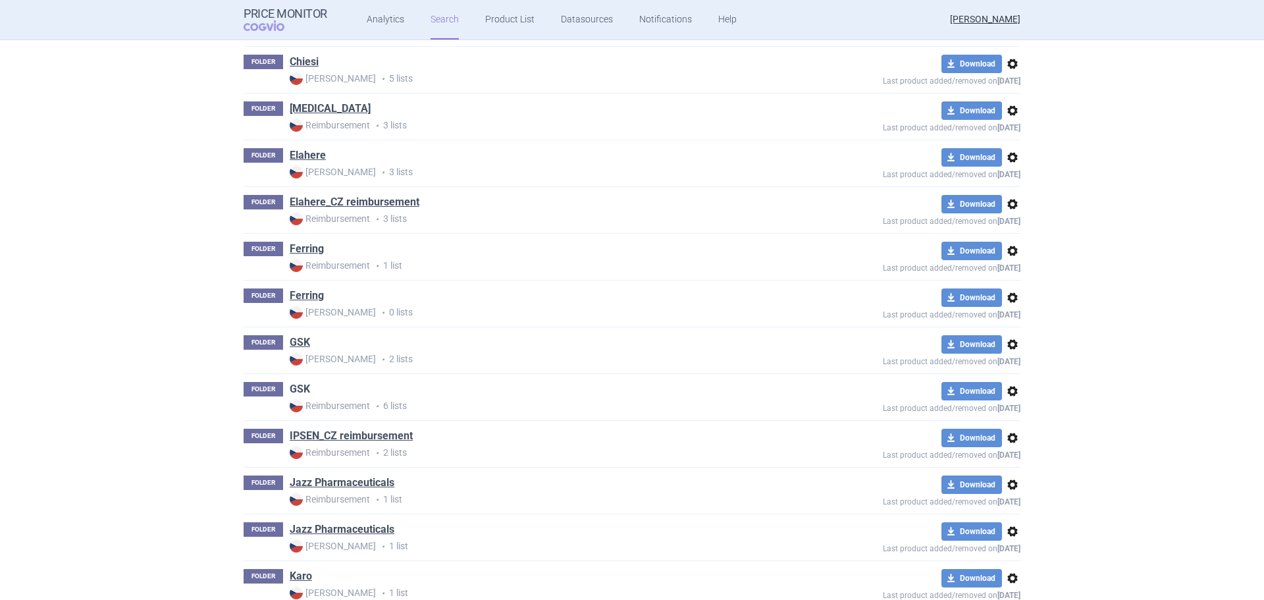
click at [296, 392] on link "GSK" at bounding box center [300, 389] width 20 height 14
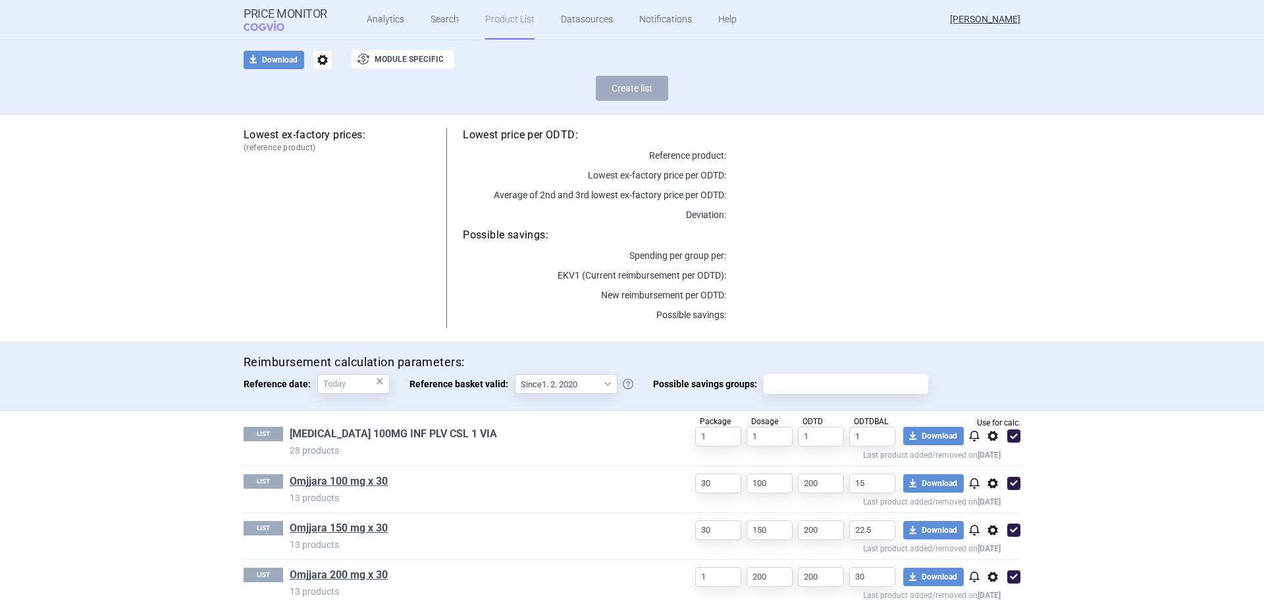
scroll to position [203, 0]
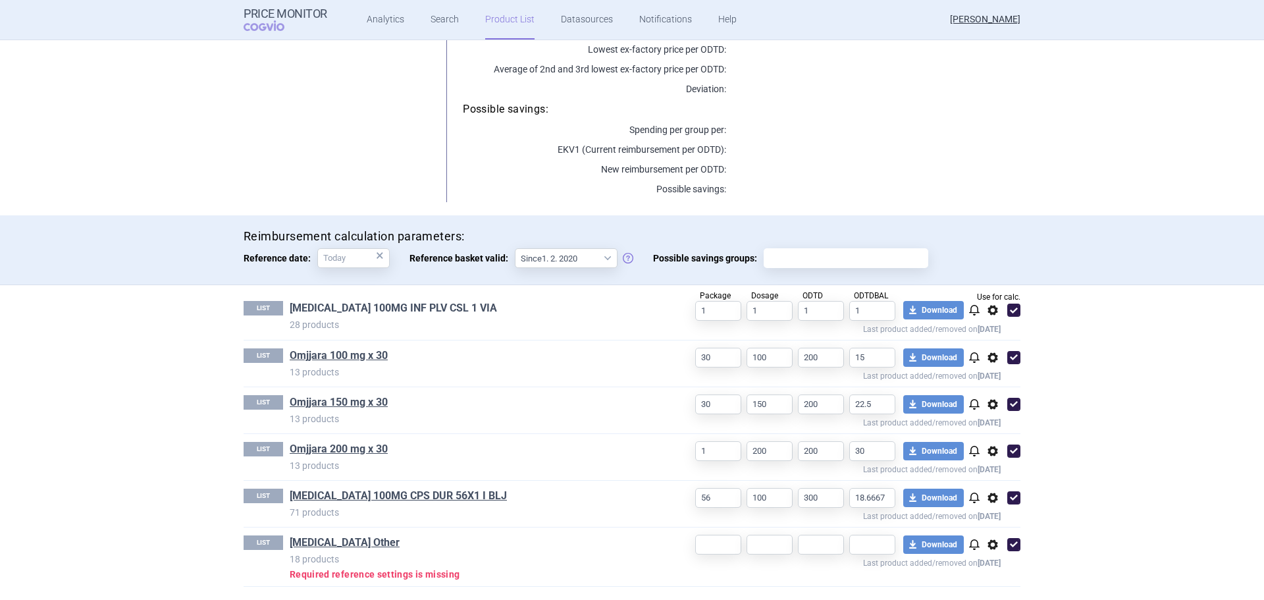
click at [375, 310] on link "[MEDICAL_DATA] 100MG INF PLV CSL 1 VIA" at bounding box center [393, 308] width 207 height 14
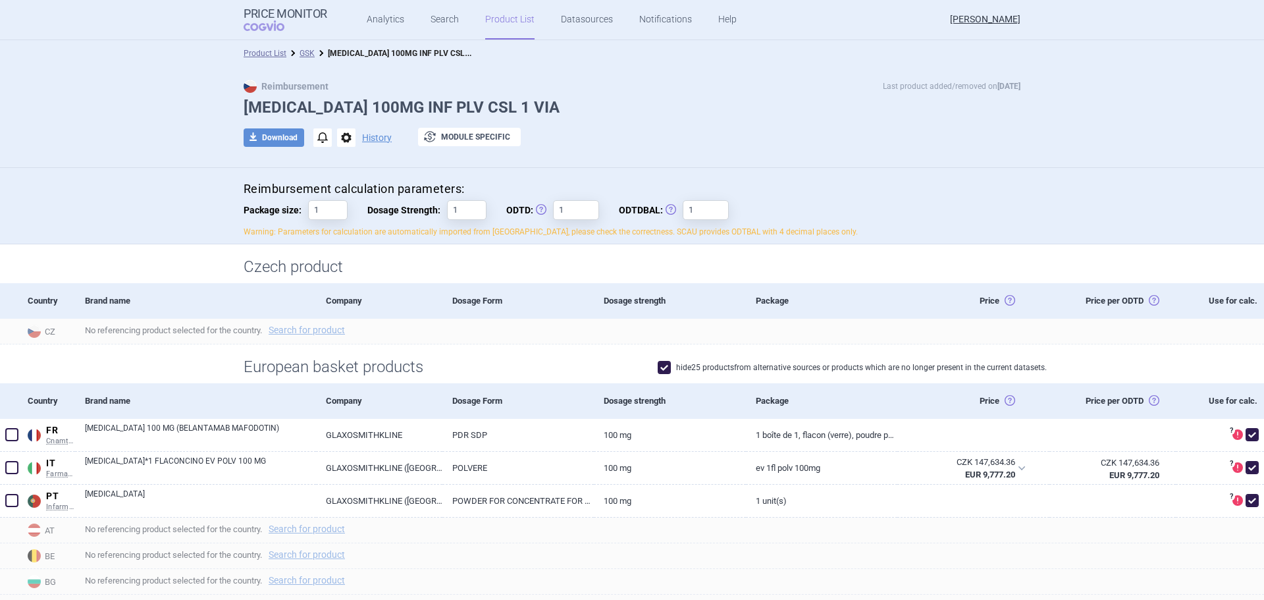
click at [645, 109] on h1 "[MEDICAL_DATA] 100MG INF PLV CSL 1 VIA" at bounding box center [632, 107] width 777 height 19
